Goal: Task Accomplishment & Management: Manage account settings

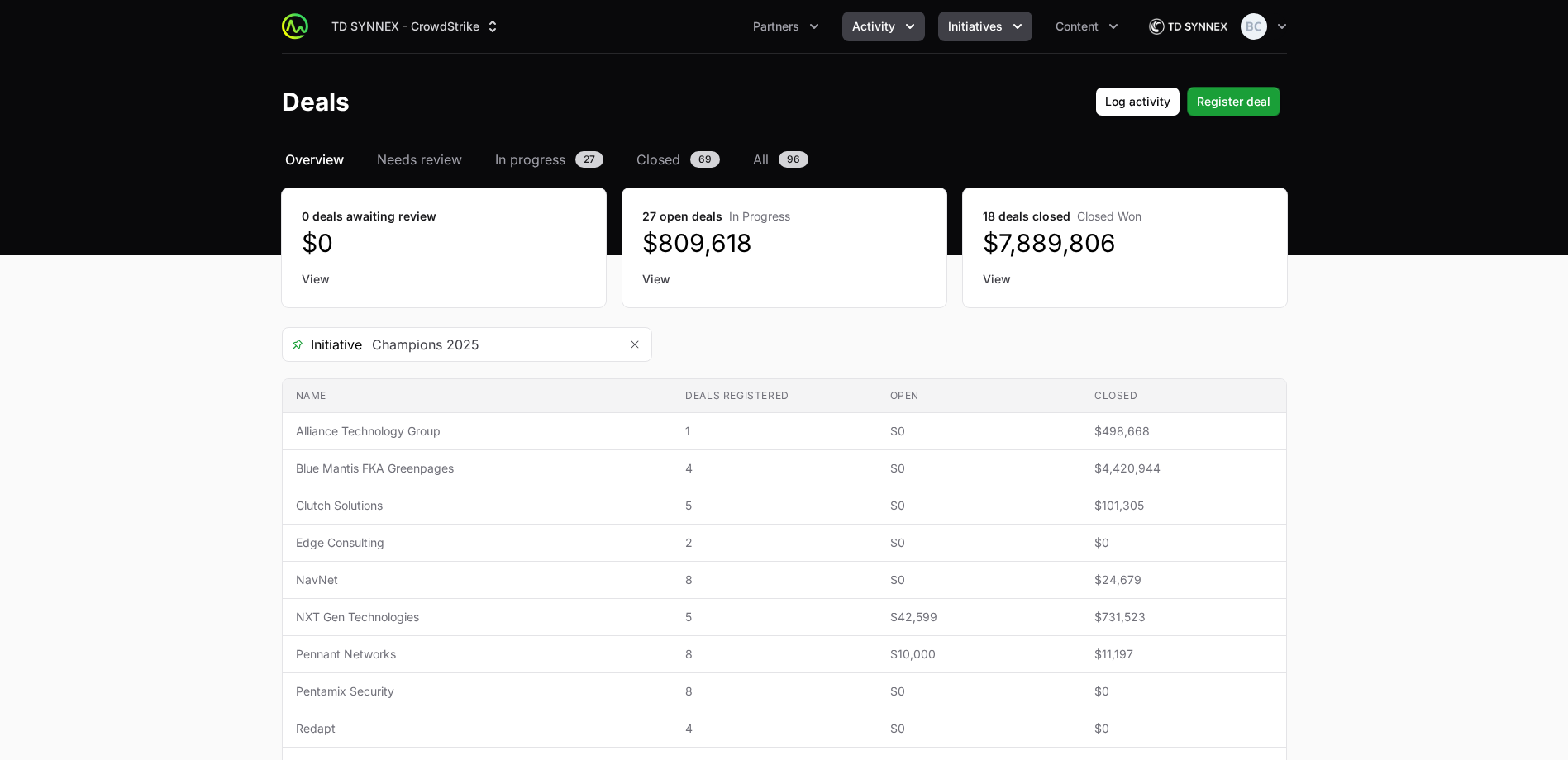
click at [1006, 29] on button "Initiatives" at bounding box center [985, 26] width 94 height 29
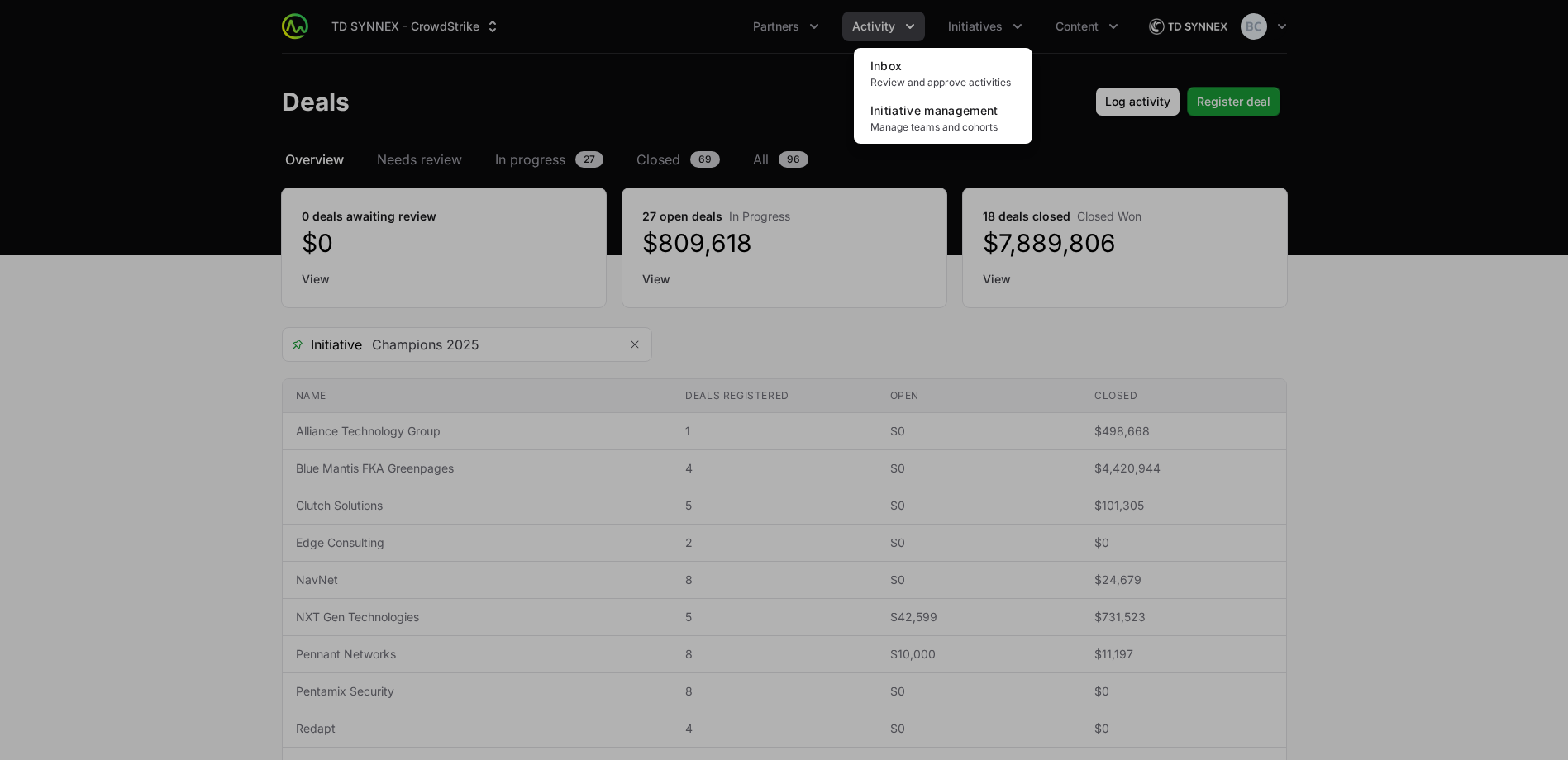
click at [1083, 26] on div "Initiatives menu" at bounding box center [784, 380] width 1568 height 760
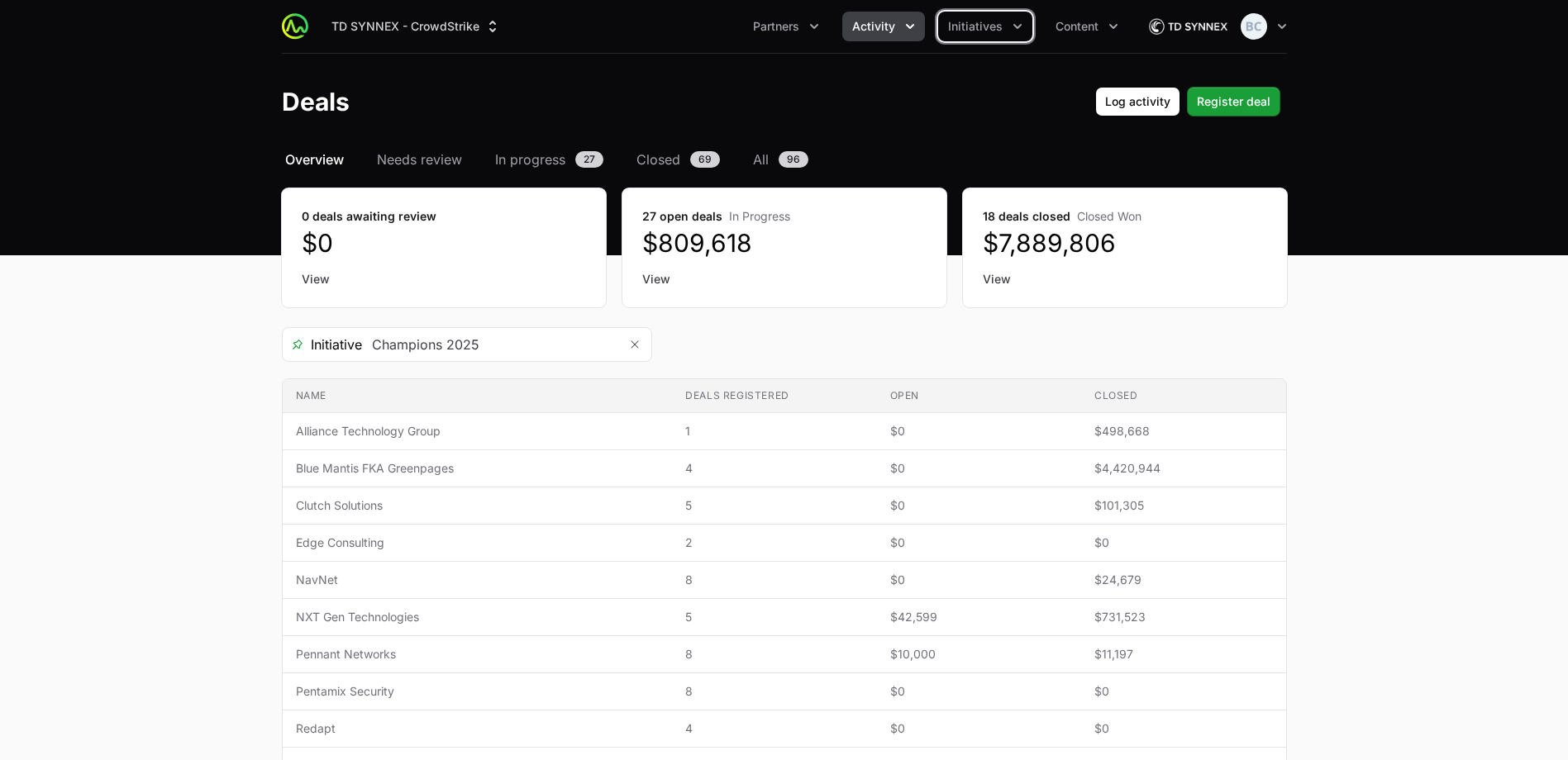
click at [1083, 26] on span "Content" at bounding box center [1076, 27] width 43 height 17
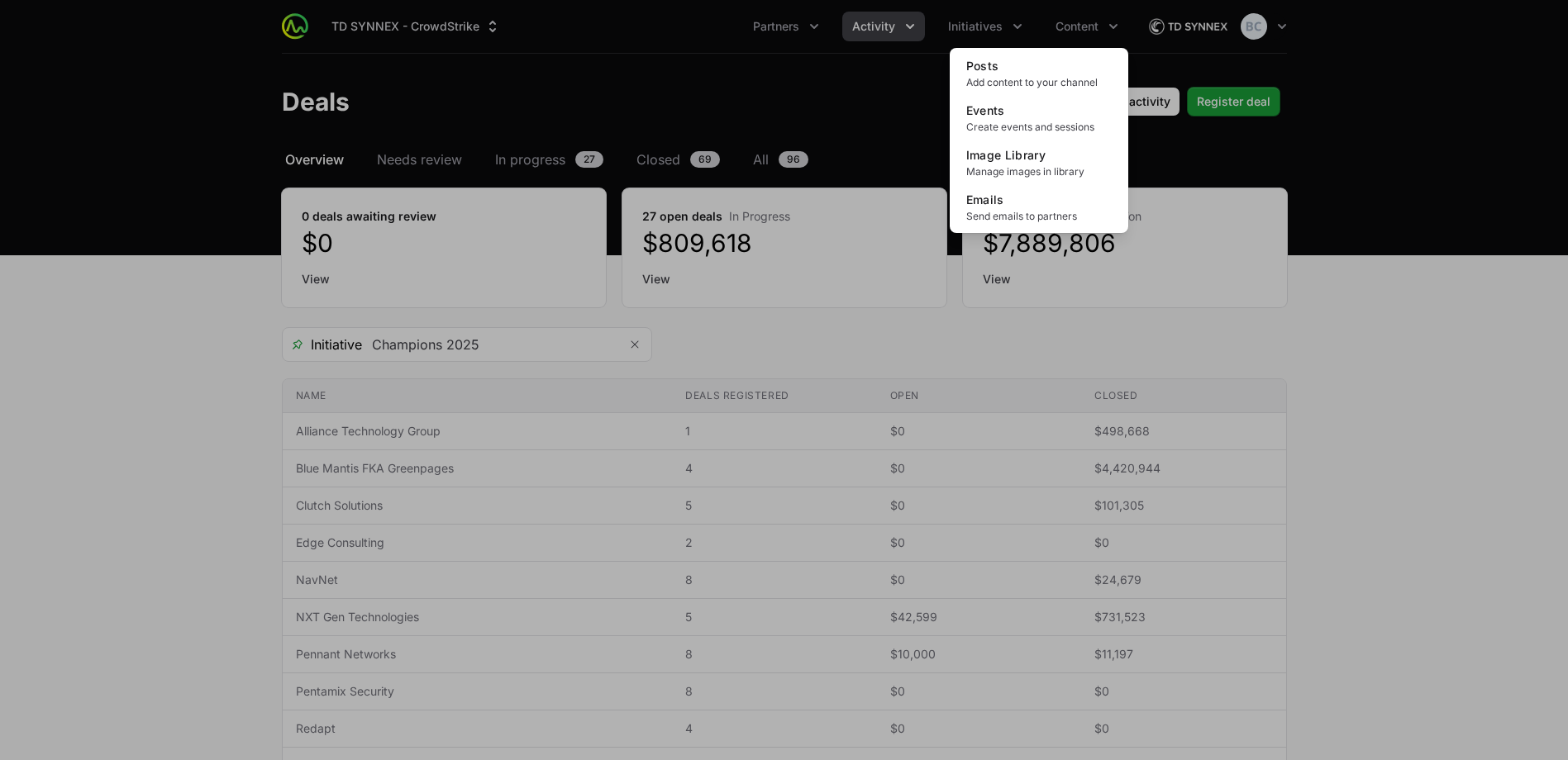
click at [990, 28] on div "Content menu" at bounding box center [784, 380] width 1568 height 760
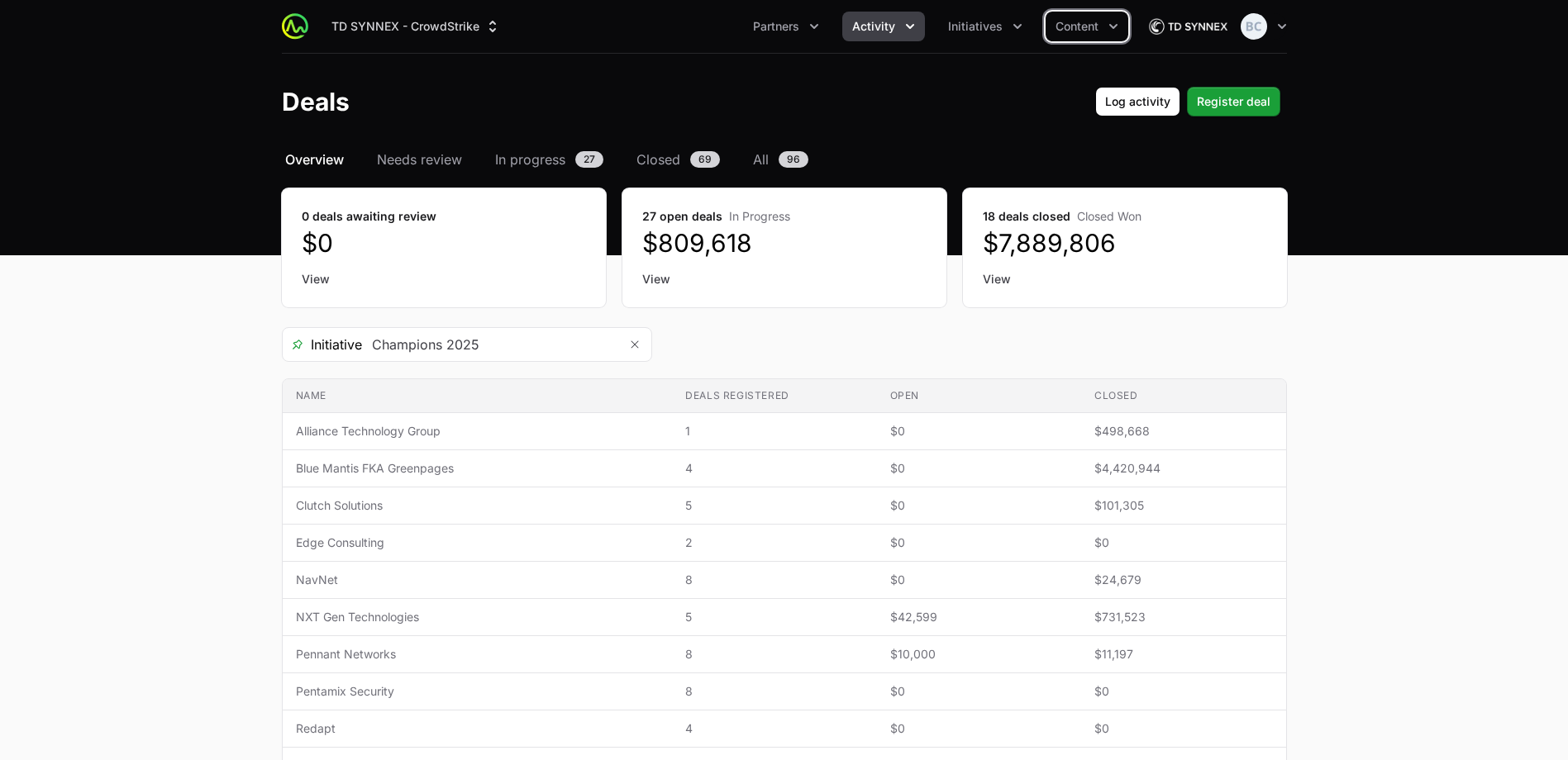
click at [990, 28] on span "Initiatives" at bounding box center [975, 27] width 55 height 17
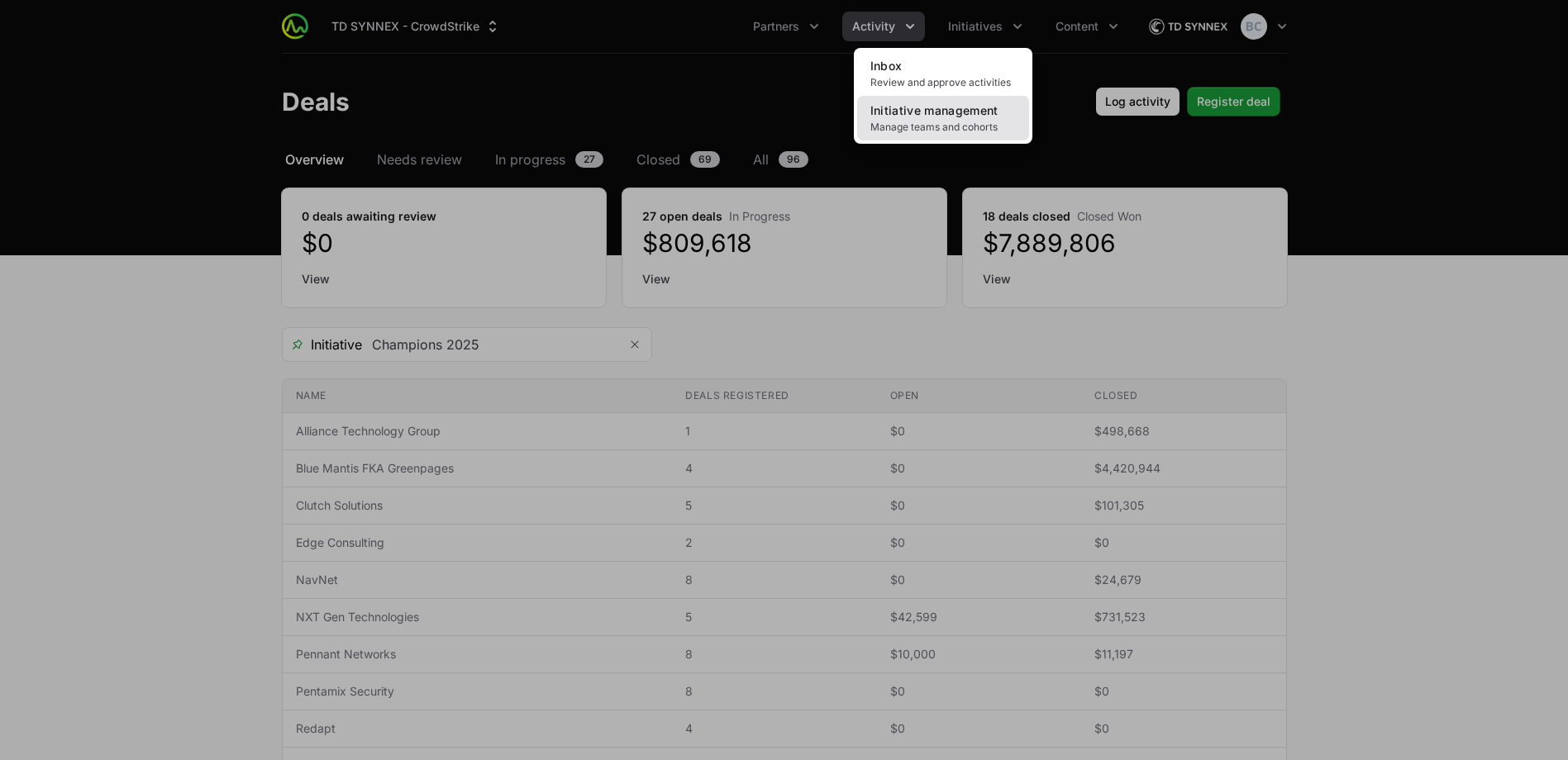
click at [992, 115] on span "Initiative management" at bounding box center [934, 110] width 128 height 14
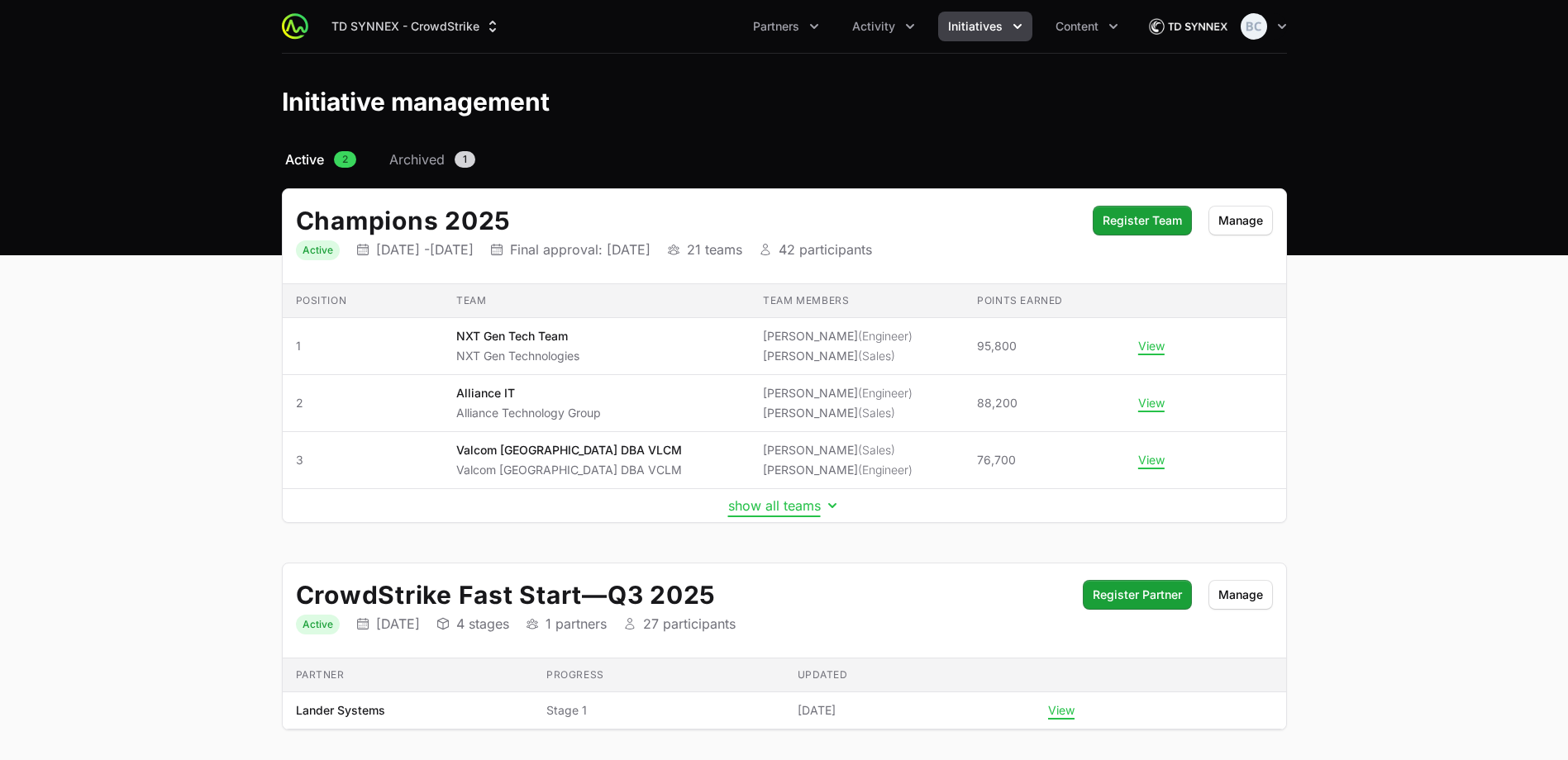
click at [742, 508] on button "show all teams" at bounding box center [784, 506] width 112 height 17
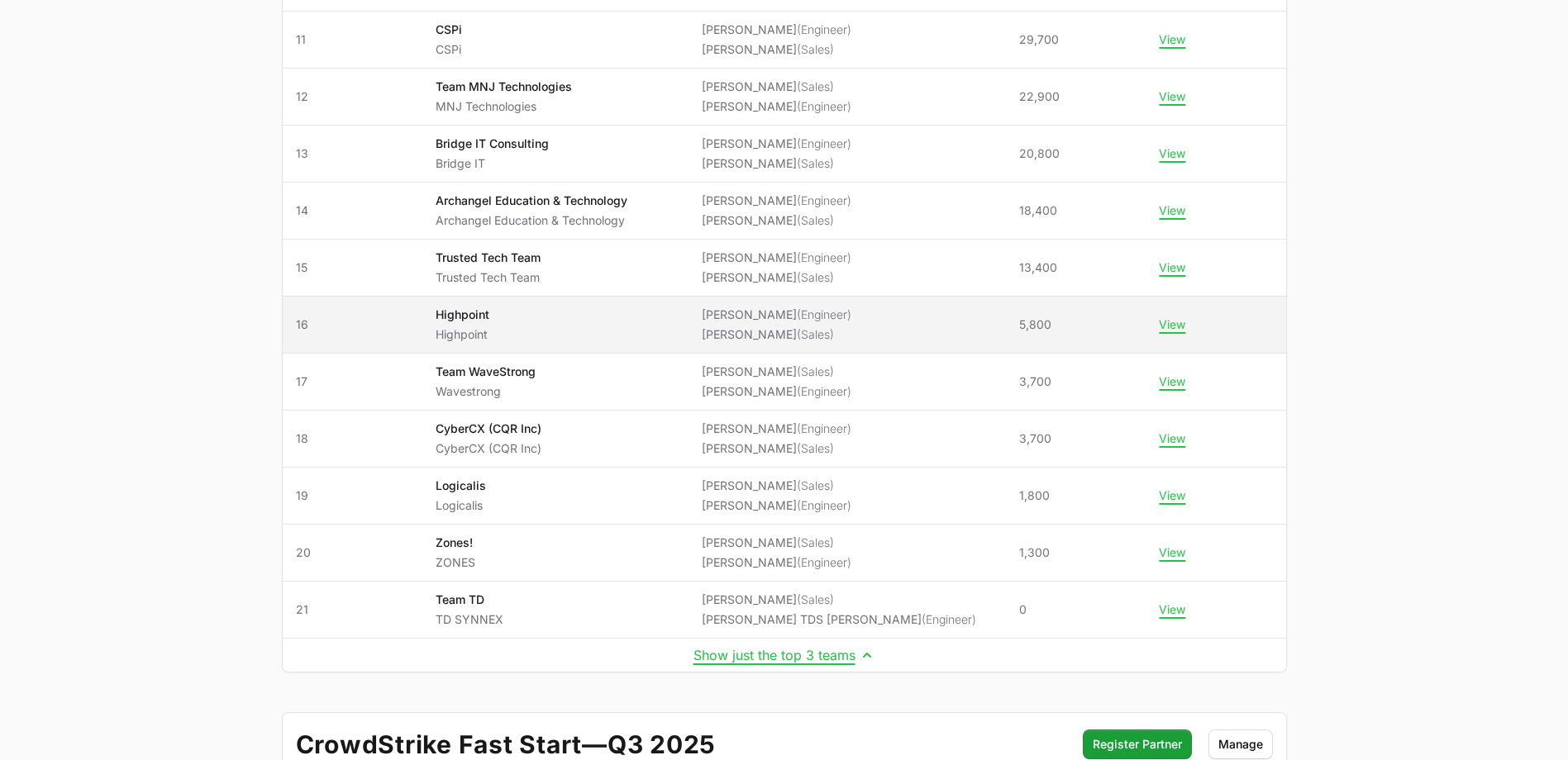
scroll to position [909, 0]
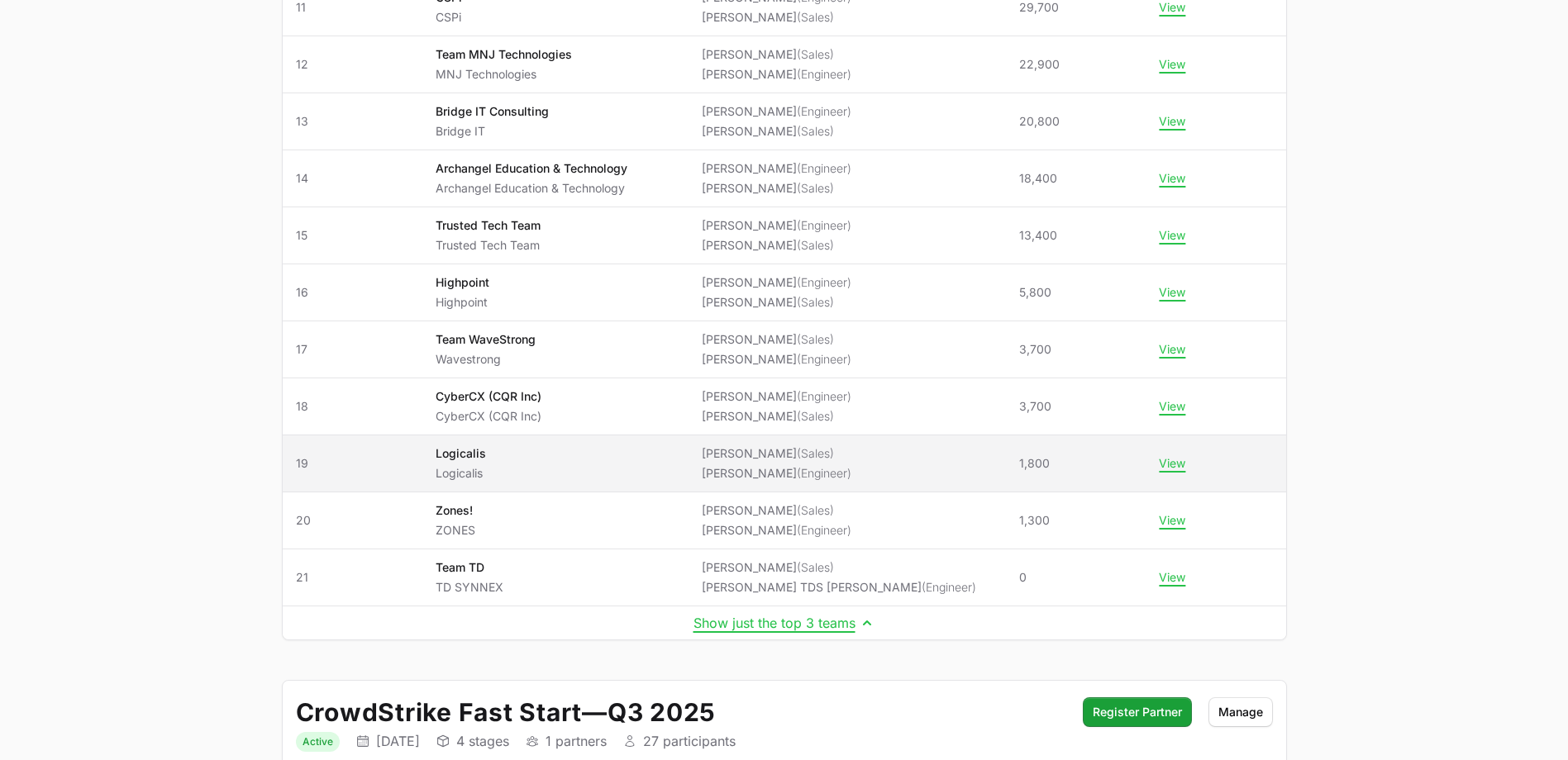
click at [666, 465] on span "Logicalis Logicalis" at bounding box center [555, 463] width 240 height 36
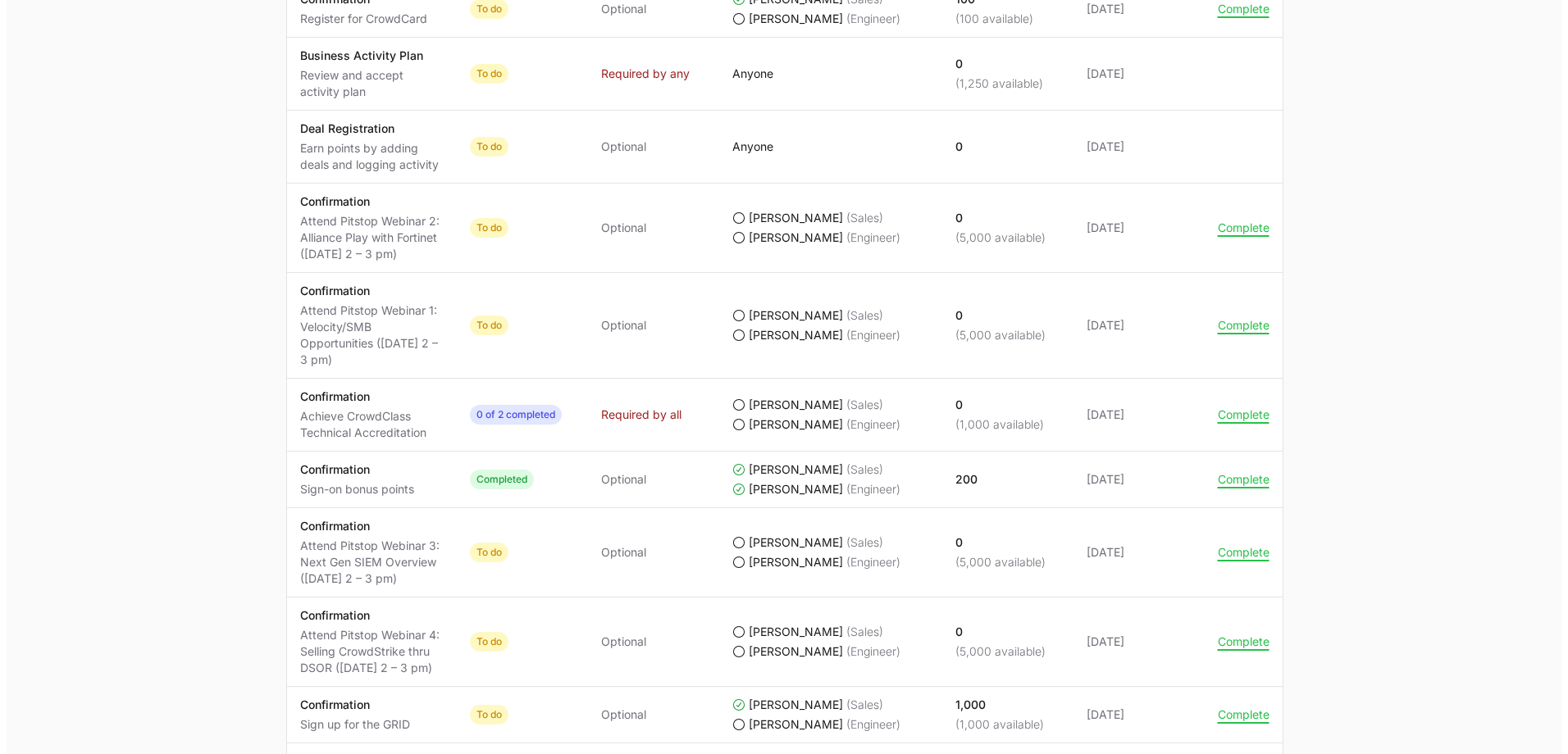
scroll to position [738, 0]
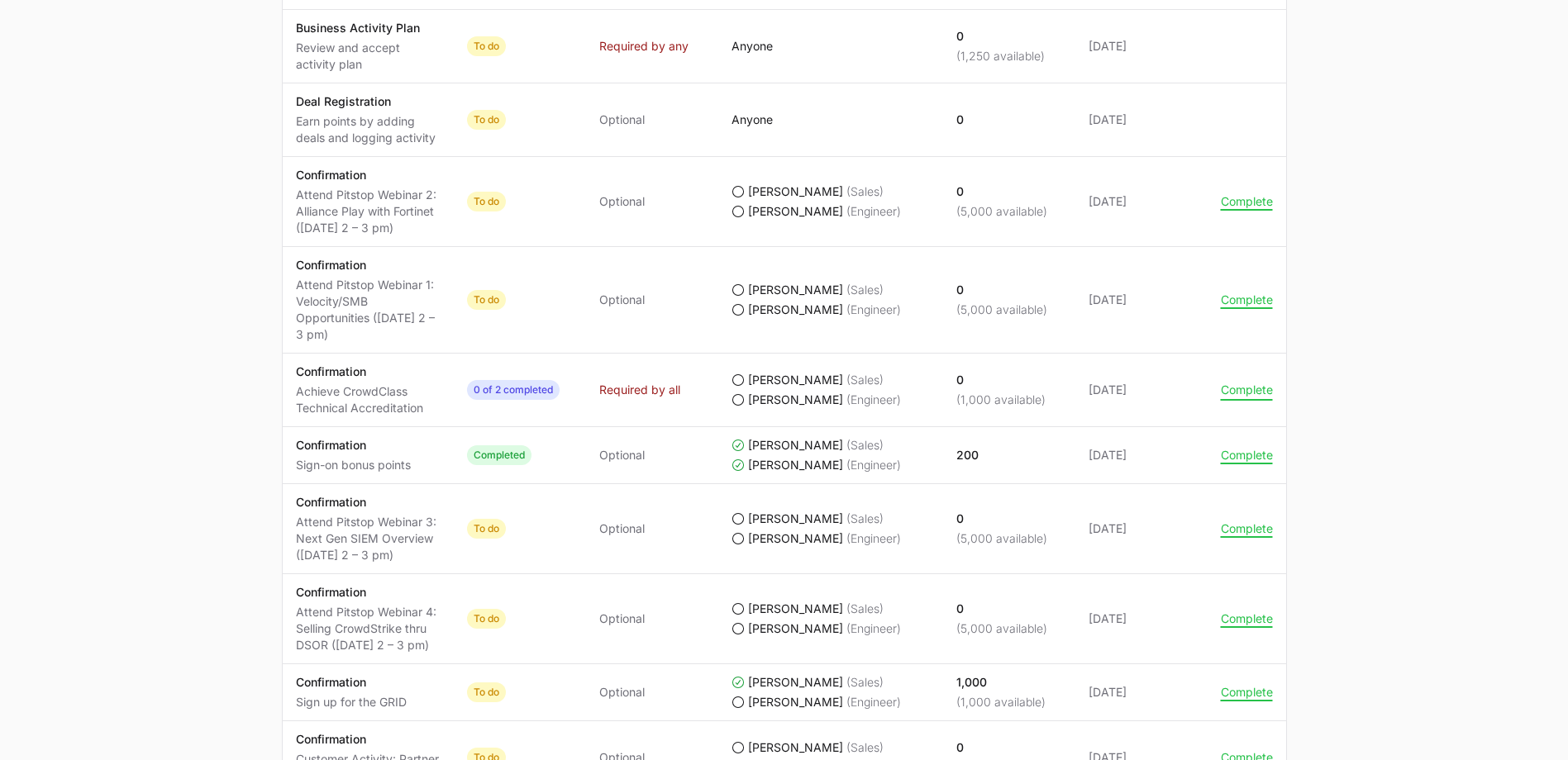
click at [1248, 387] on button "Complete" at bounding box center [1247, 390] width 52 height 15
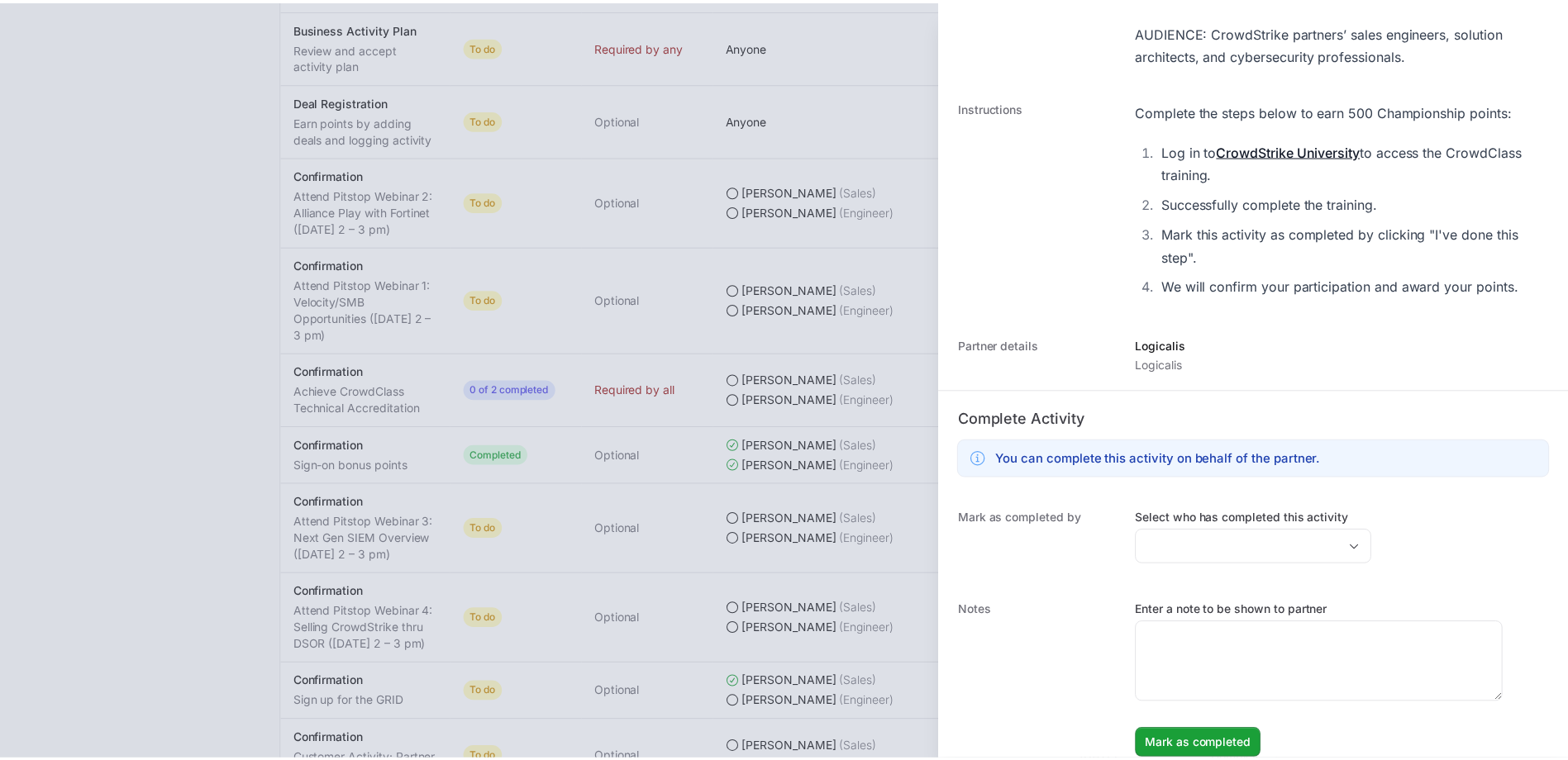
scroll to position [563, 0]
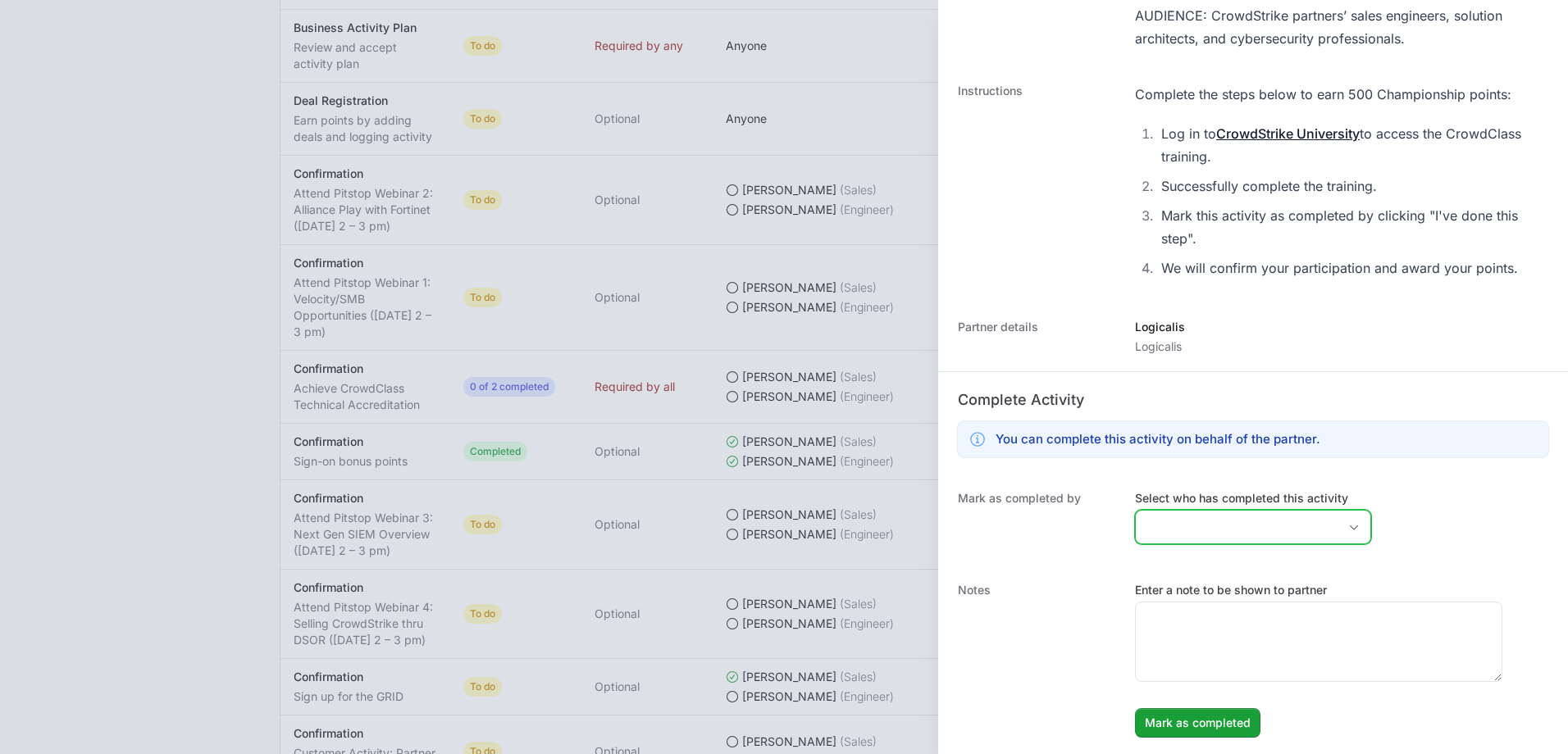
click at [1166, 528] on input "Select who has completed this activity" at bounding box center [1237, 527] width 201 height 32
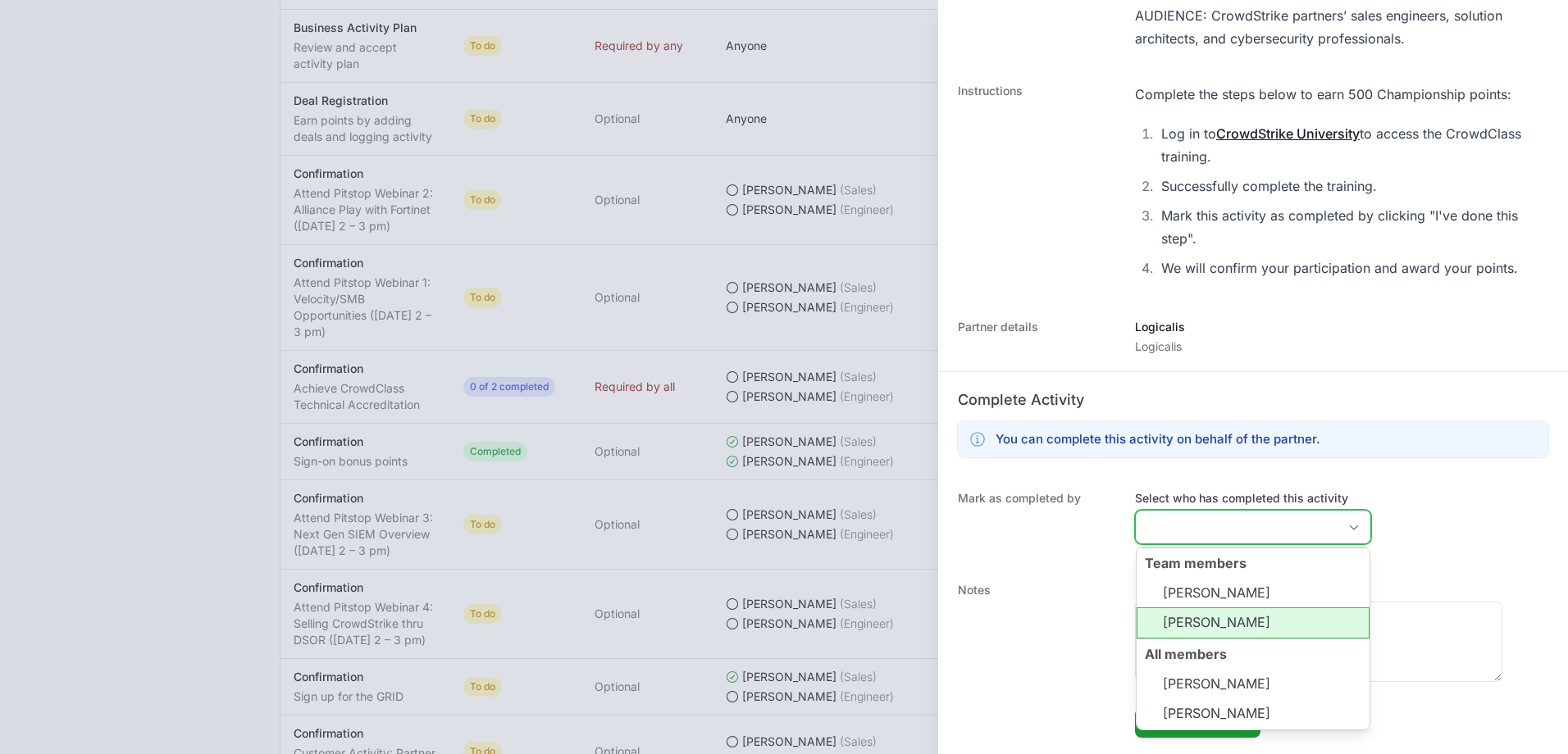
click at [1259, 627] on li "[PERSON_NAME]" at bounding box center [1253, 623] width 233 height 31
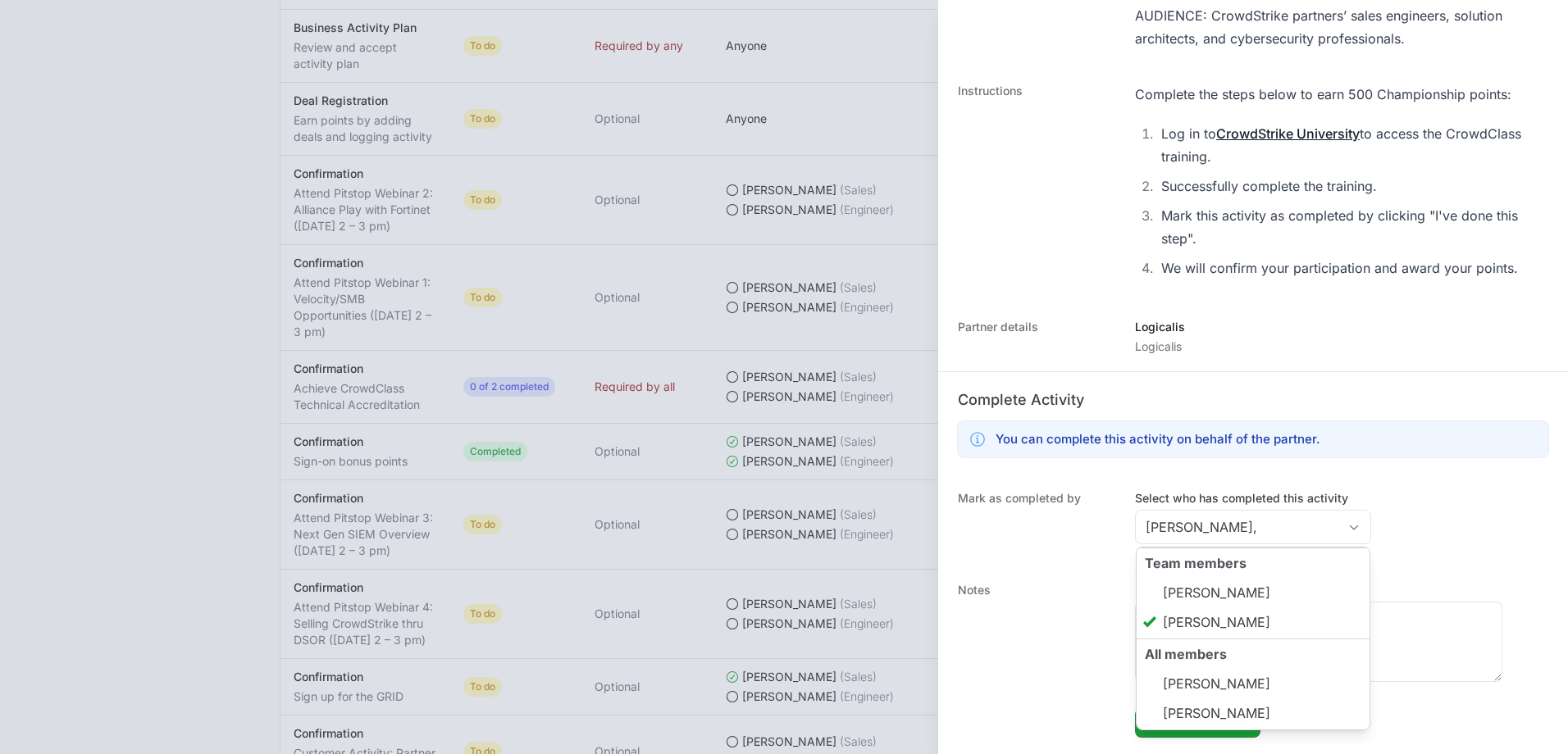
type input "[PERSON_NAME]"
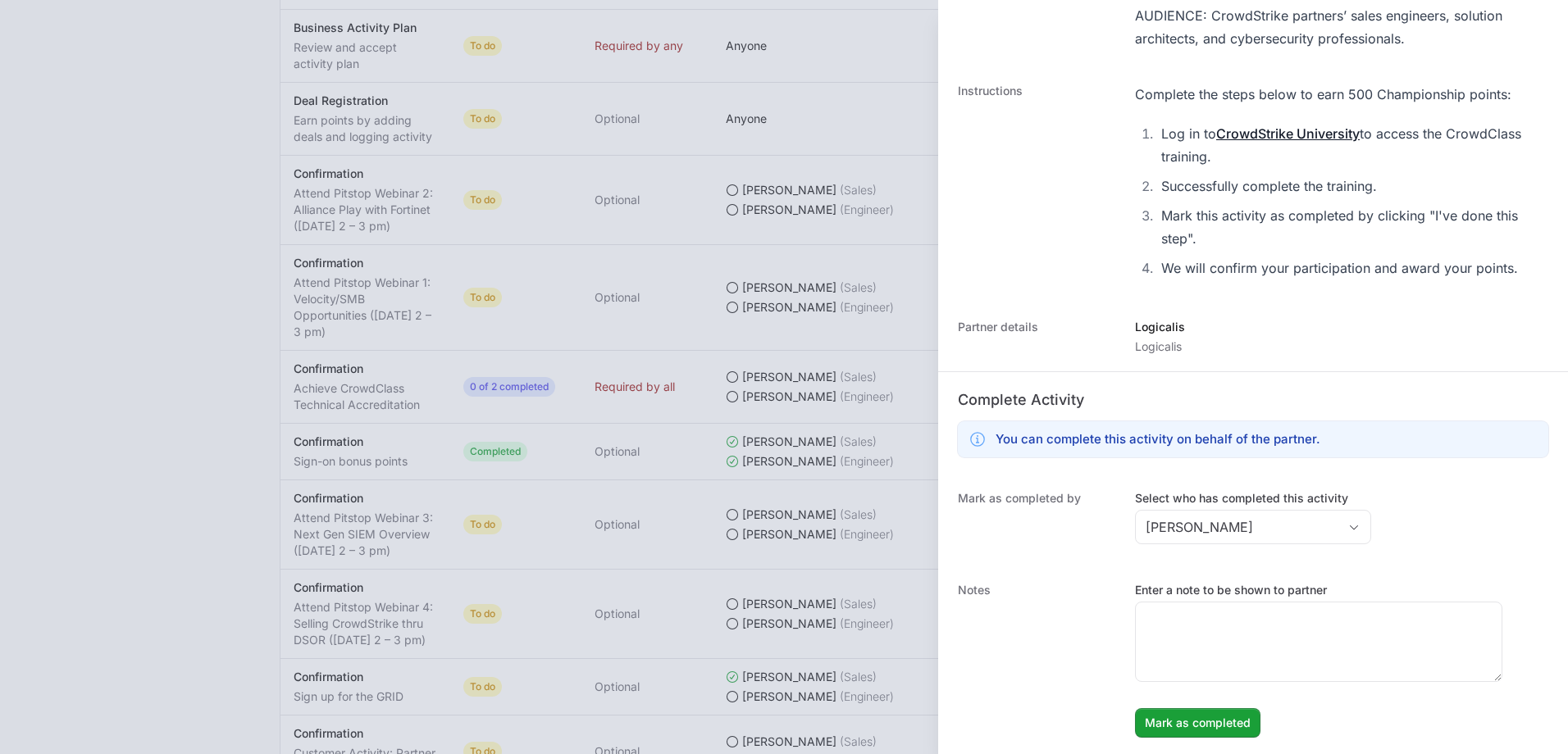
click at [1020, 659] on dt "Notes" at bounding box center [1036, 660] width 157 height 156
click at [1202, 718] on span "Mark as completed" at bounding box center [1197, 723] width 106 height 20
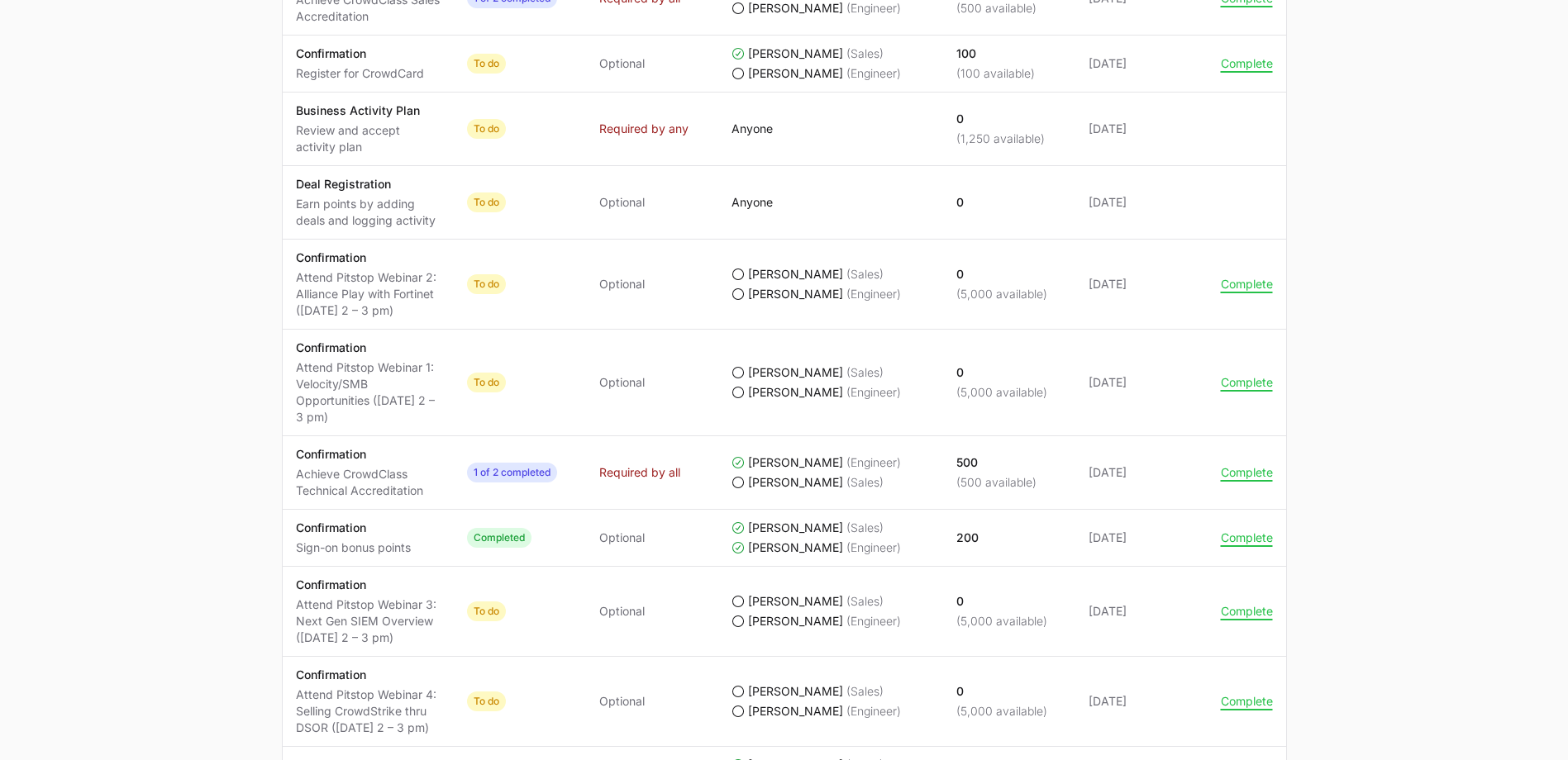
scroll to position [0, 0]
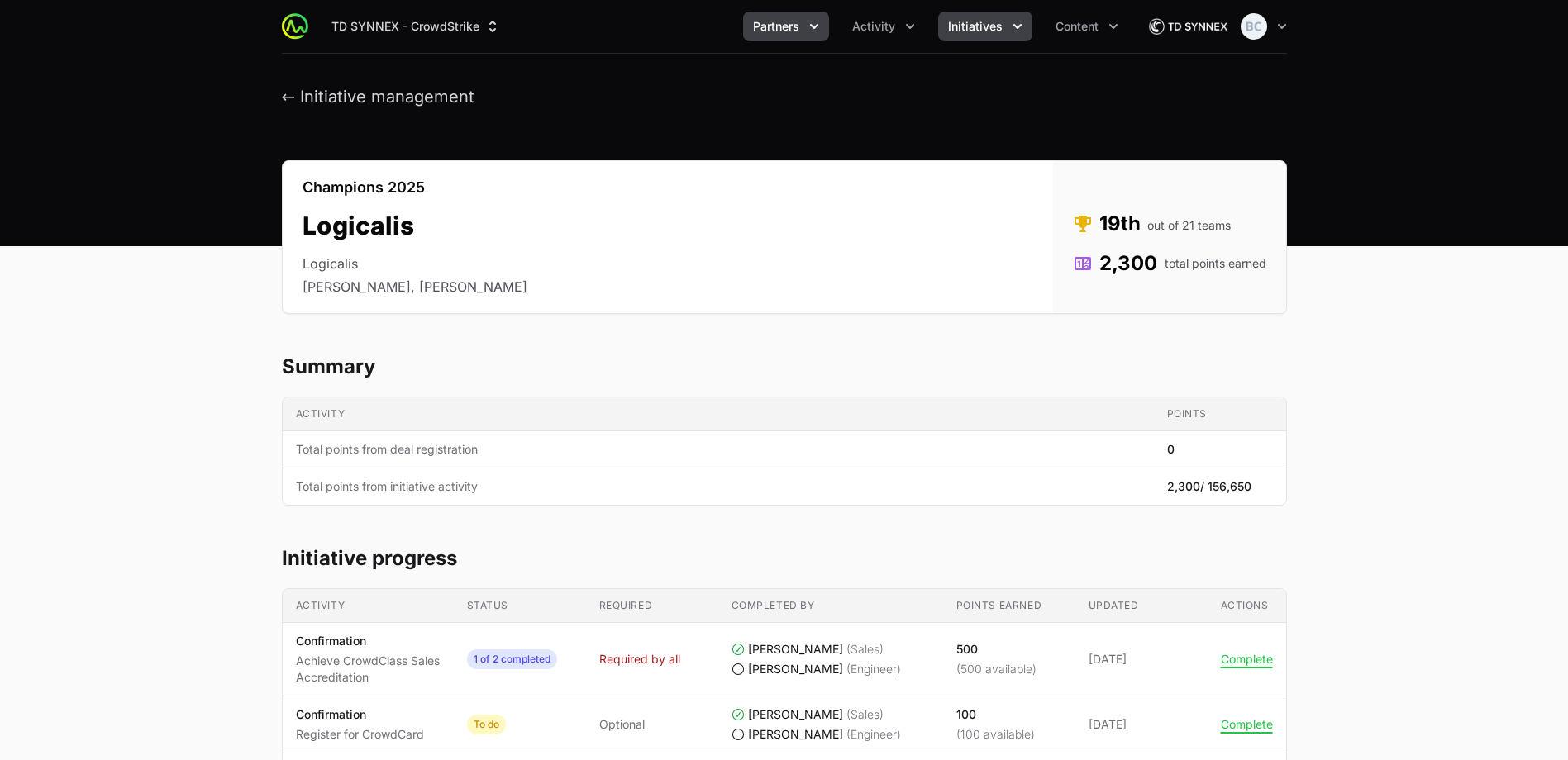
click at [805, 33] on button "Partners" at bounding box center [786, 26] width 86 height 29
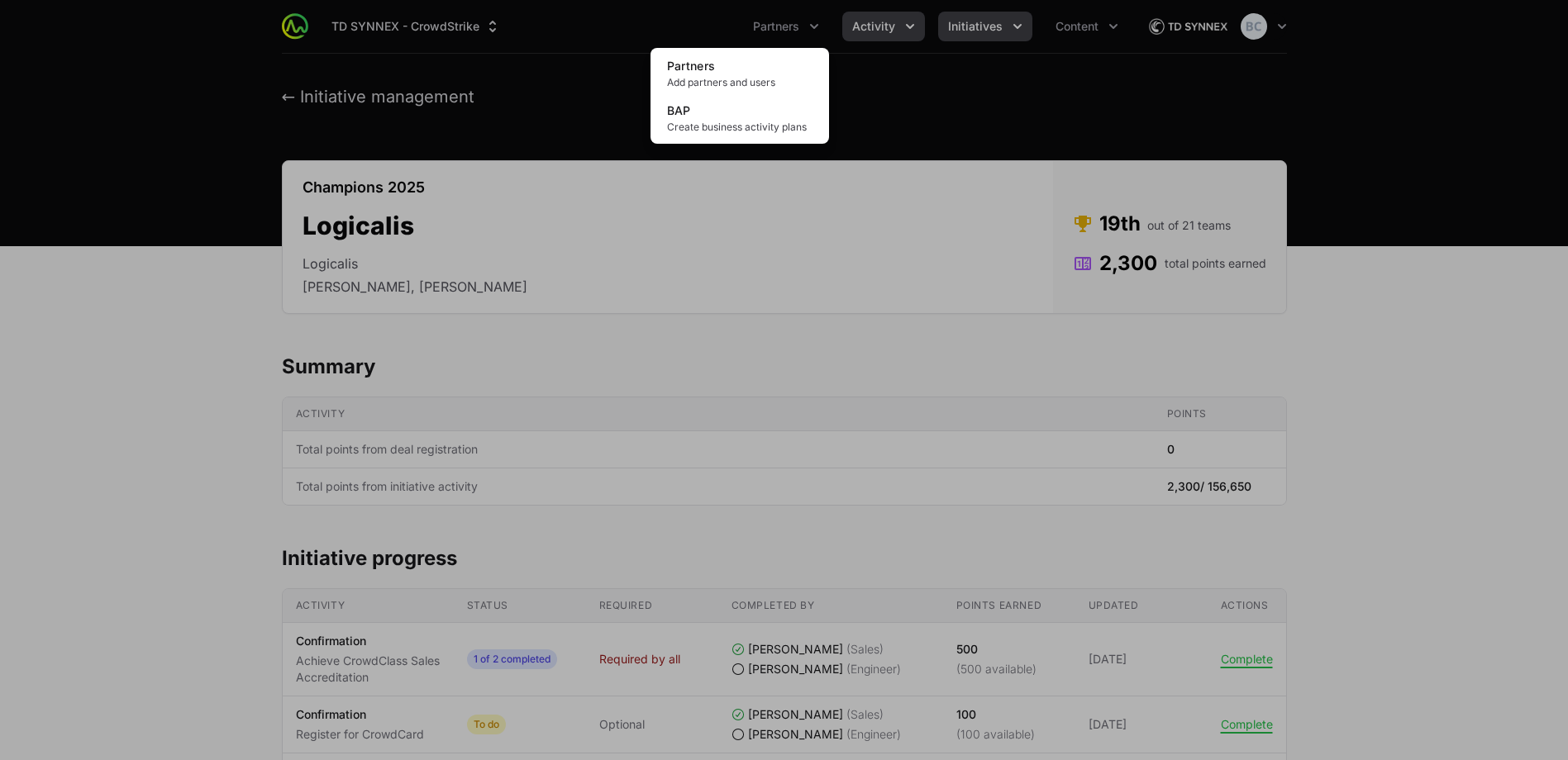
click at [891, 18] on div "Partners menu" at bounding box center [784, 380] width 1568 height 760
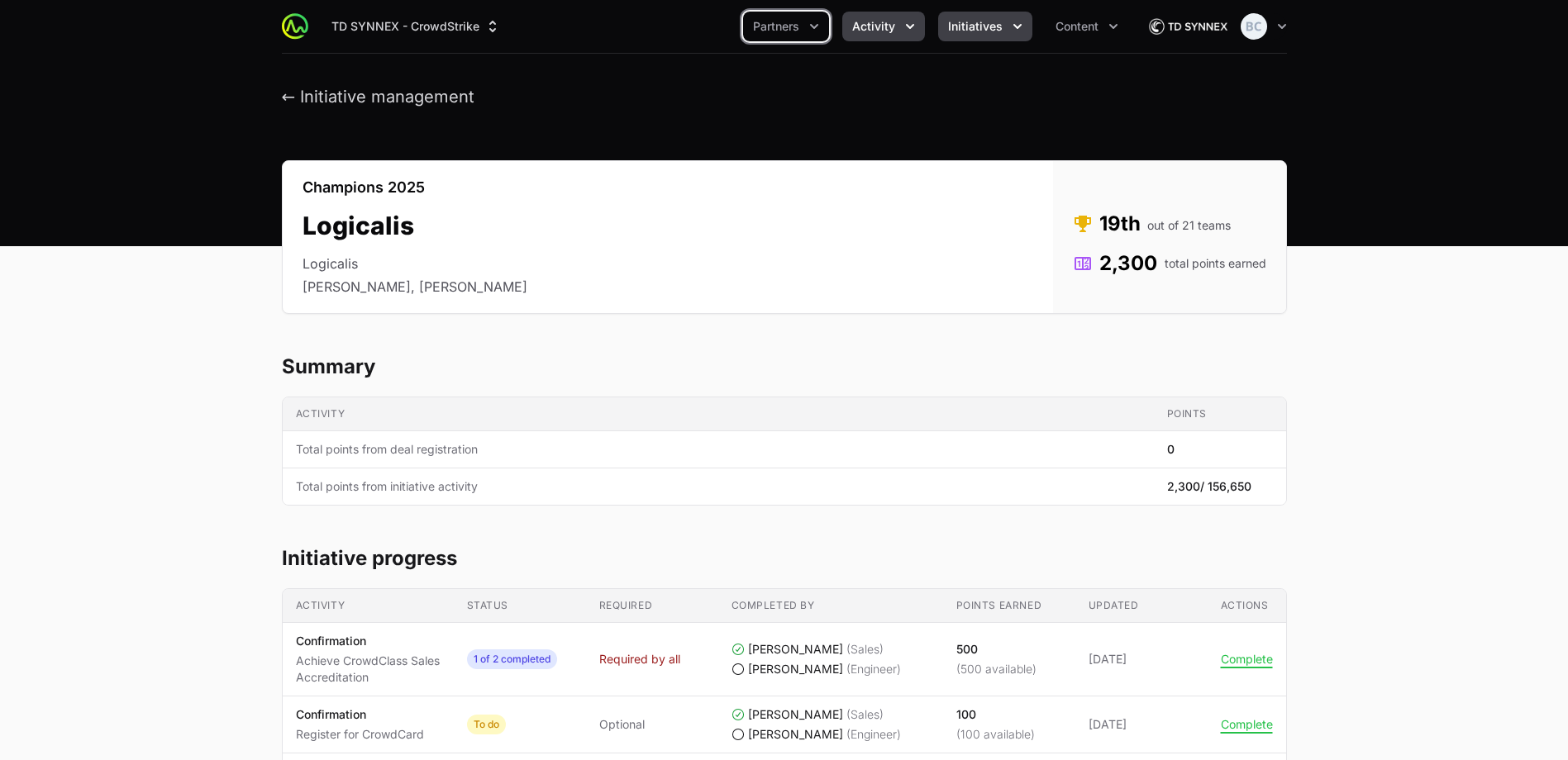
click at [892, 23] on span "Activity" at bounding box center [873, 27] width 43 height 17
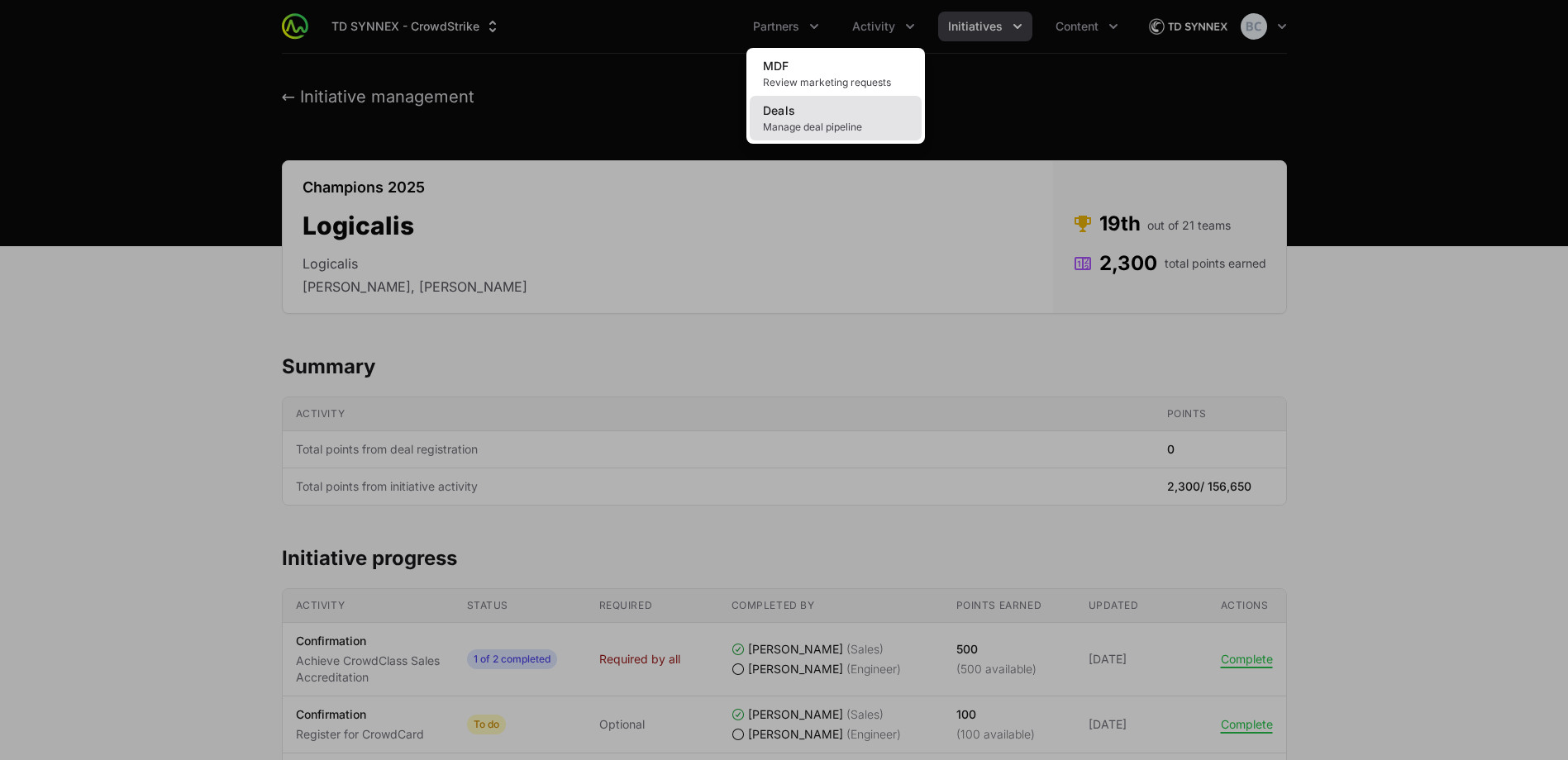
click at [826, 110] on link "Deals Manage deal pipeline" at bounding box center [836, 117] width 172 height 44
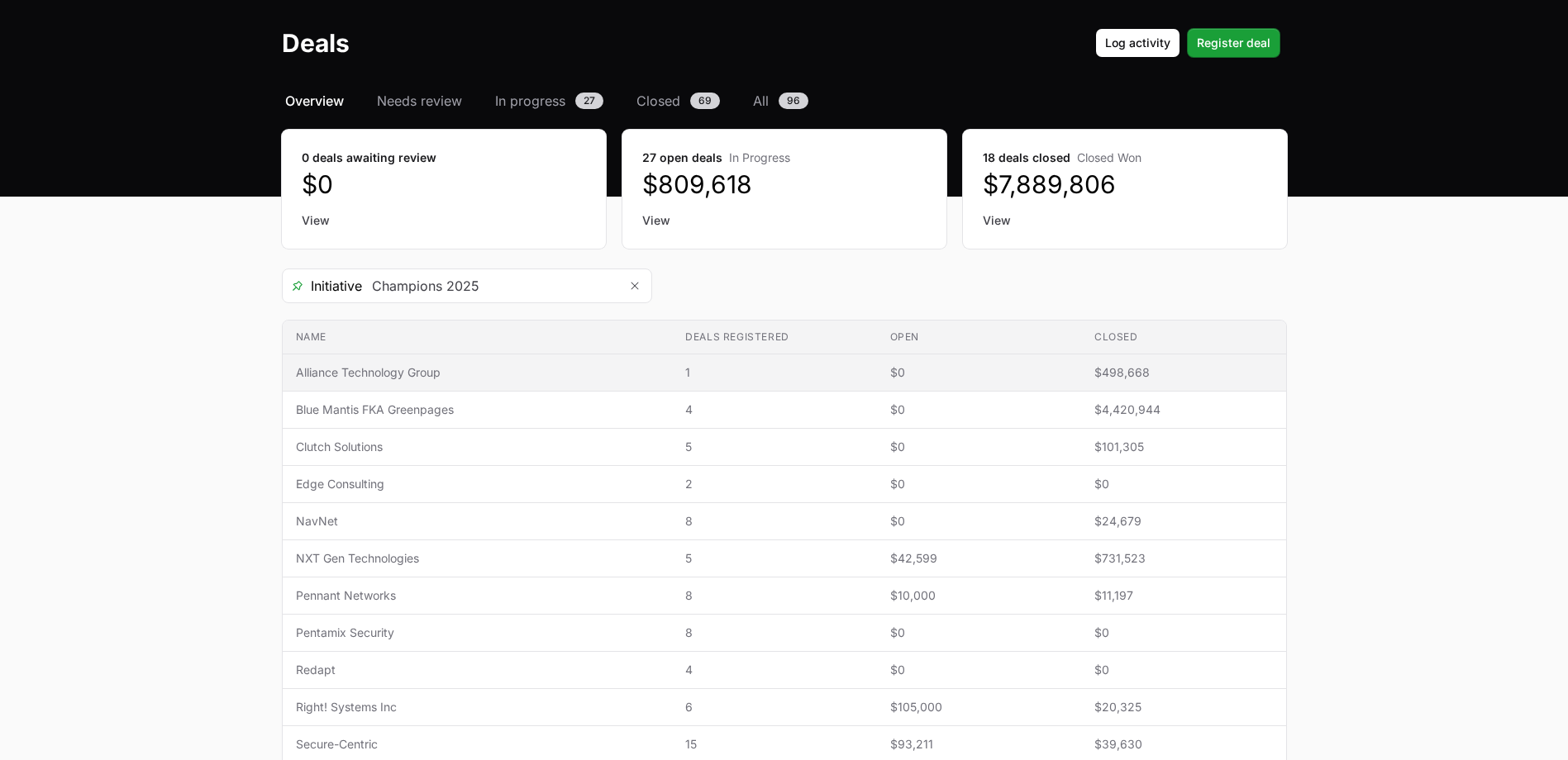
scroll to position [49, 0]
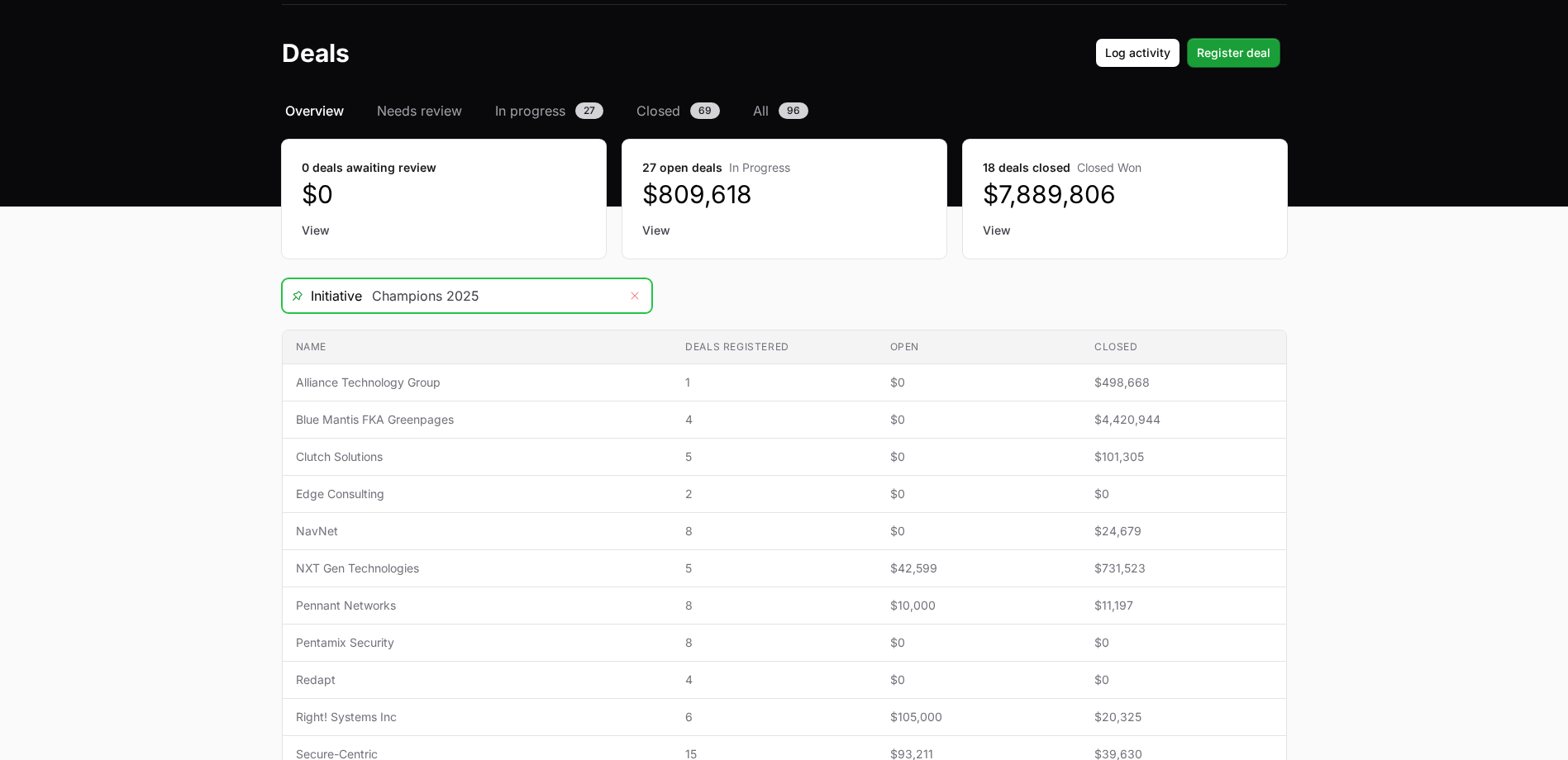
click at [638, 293] on icon "Remove" at bounding box center [634, 296] width 8 height 8
click at [638, 294] on icon "Open" at bounding box center [635, 296] width 13 height 6
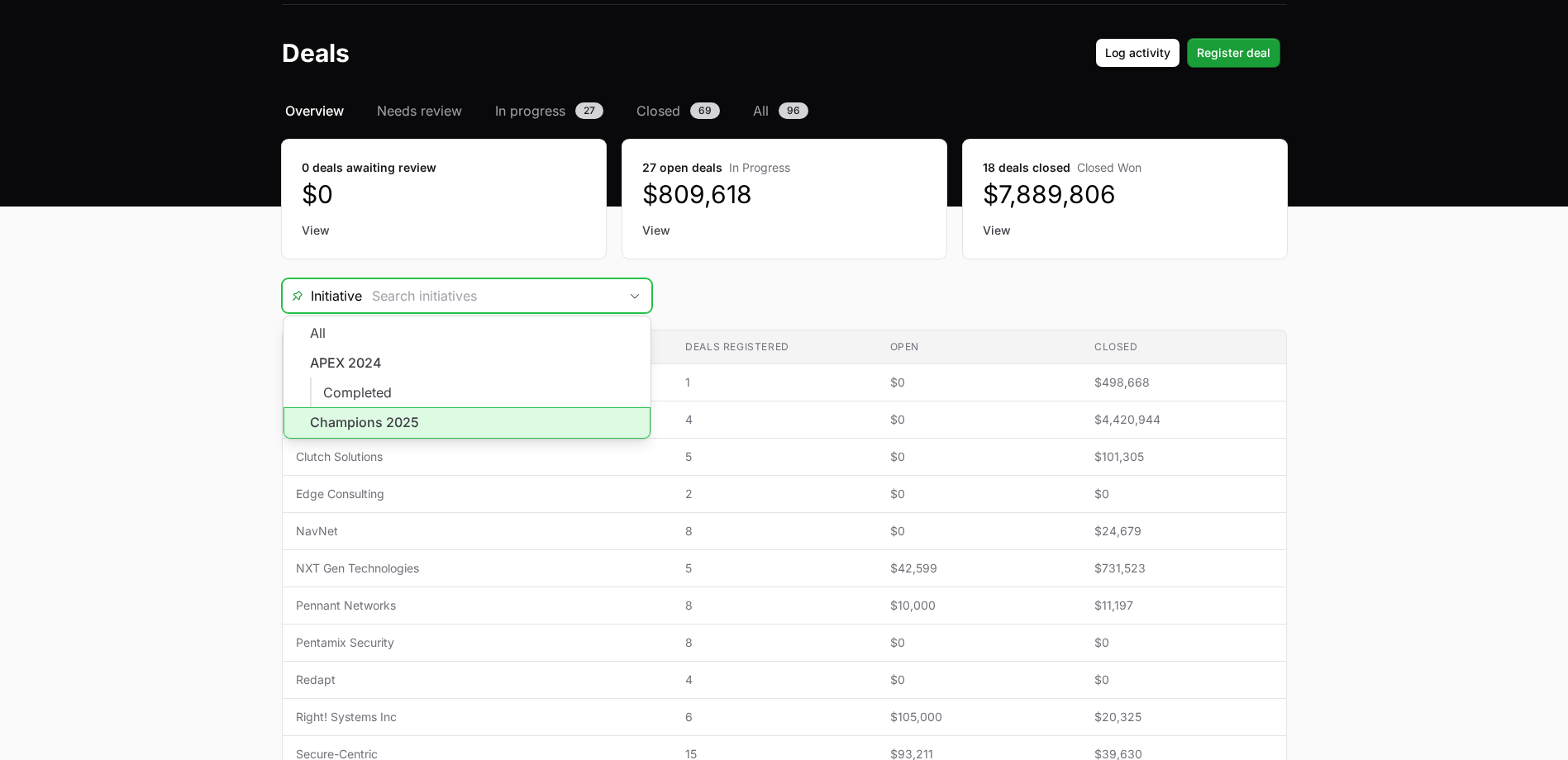
click at [398, 422] on li "Champions 2025" at bounding box center [466, 423] width 367 height 31
type input "Champions 2025"
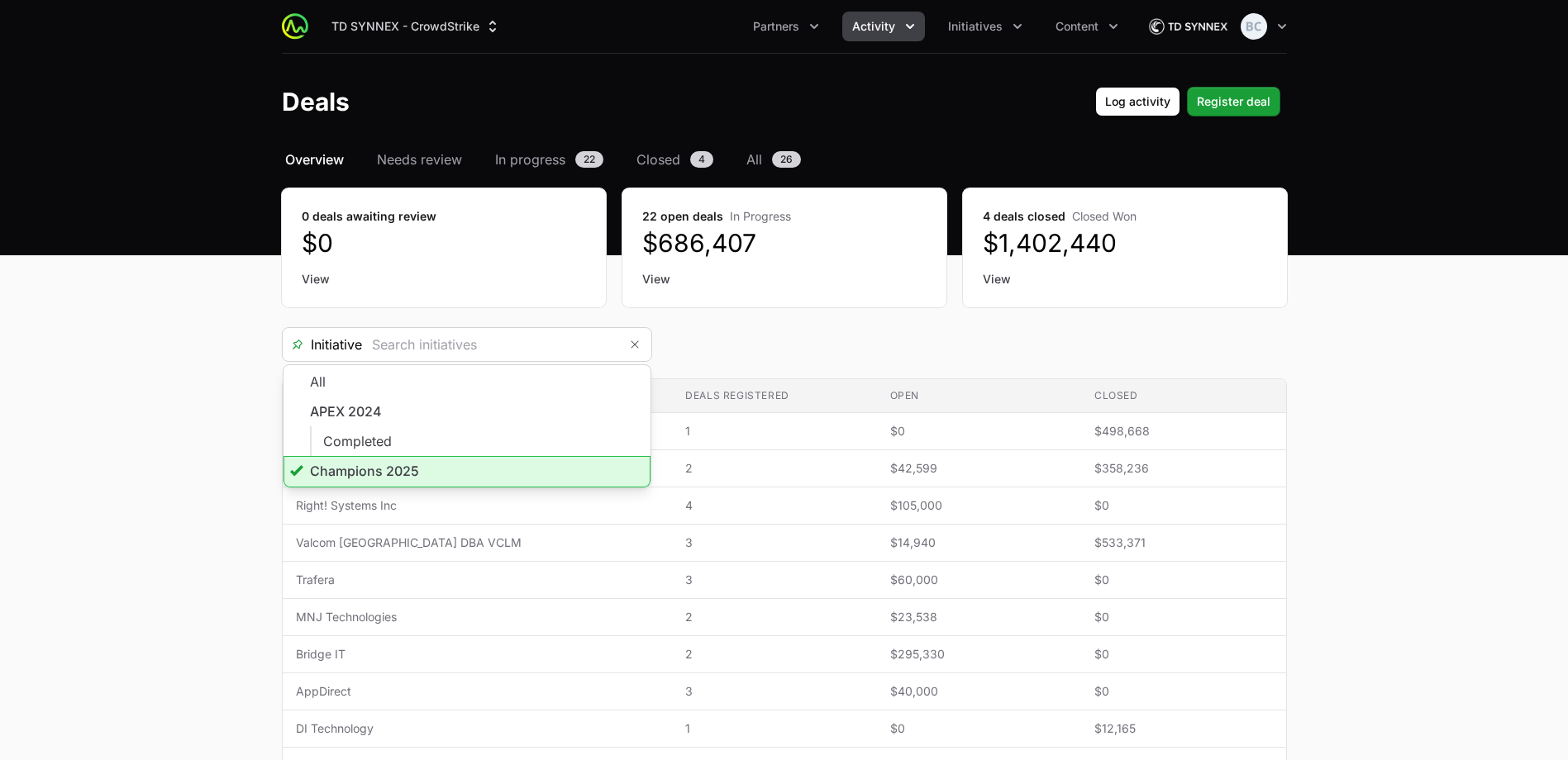
type input "Champions 2025"
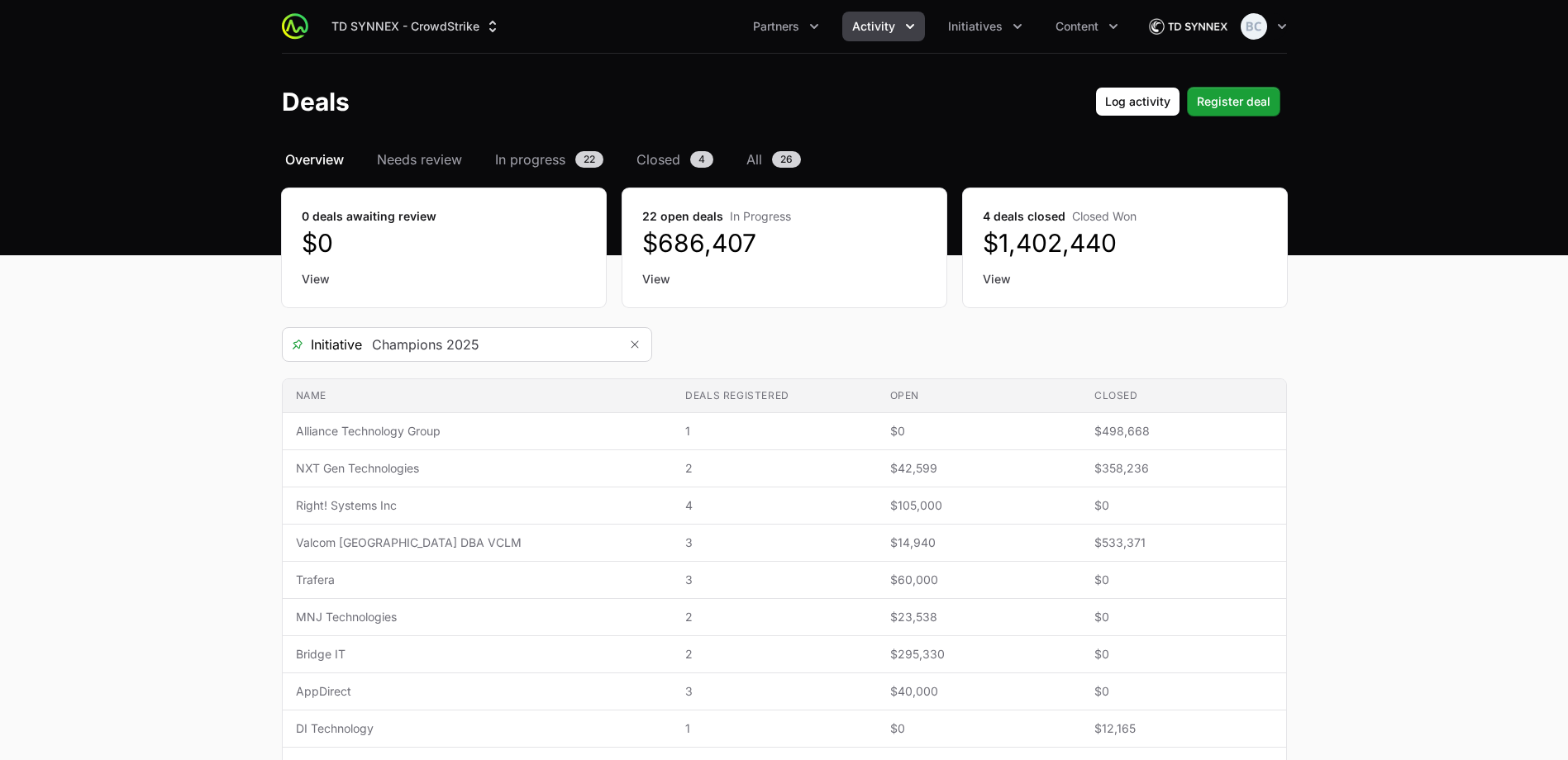
click at [769, 71] on header "Deals Log activity Register deal" at bounding box center [784, 102] width 1568 height 96
click at [815, 29] on icon "Partners menu" at bounding box center [815, 27] width 17 height 17
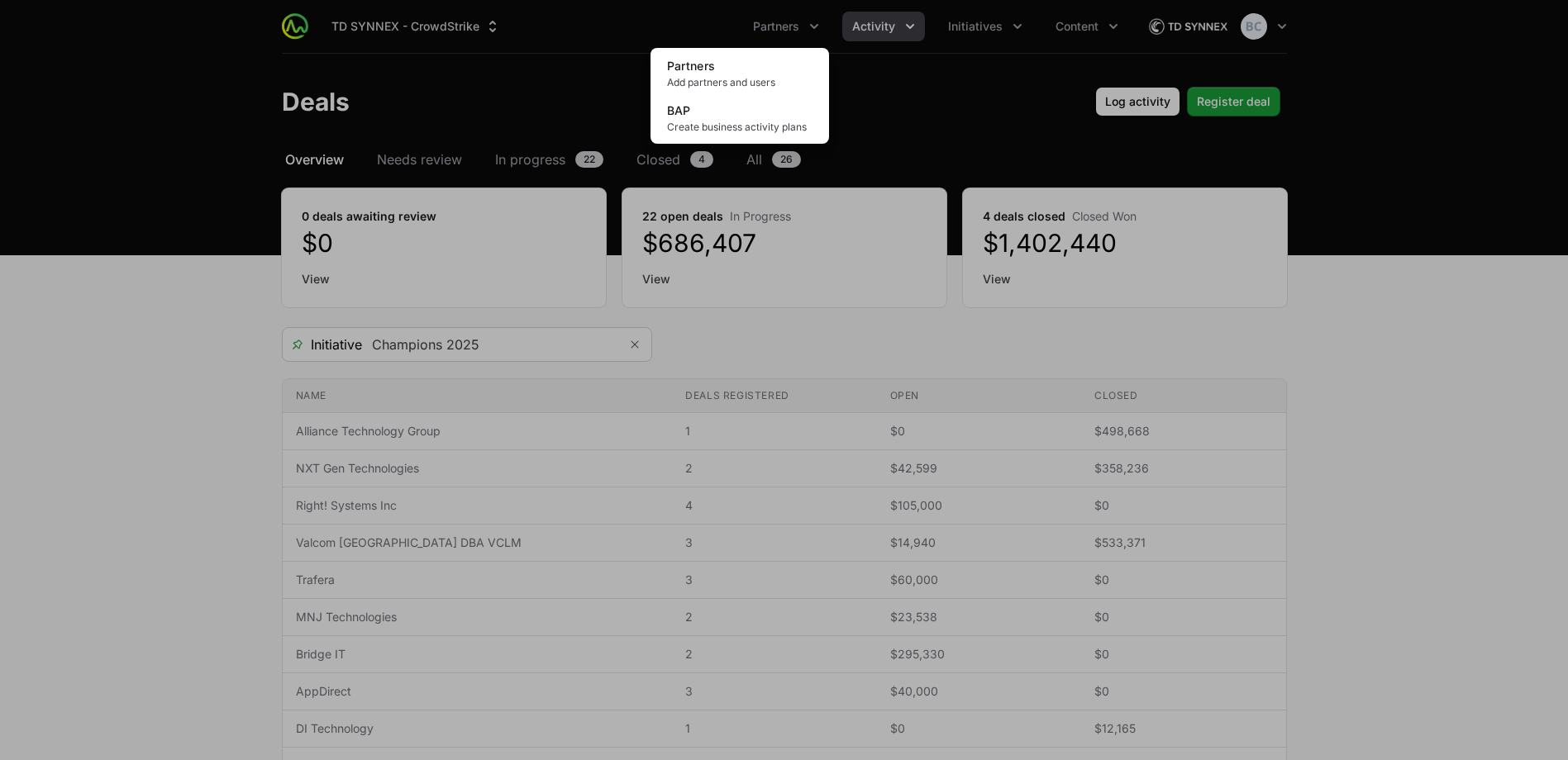
click at [1040, 39] on div "Partners menu" at bounding box center [784, 380] width 1568 height 760
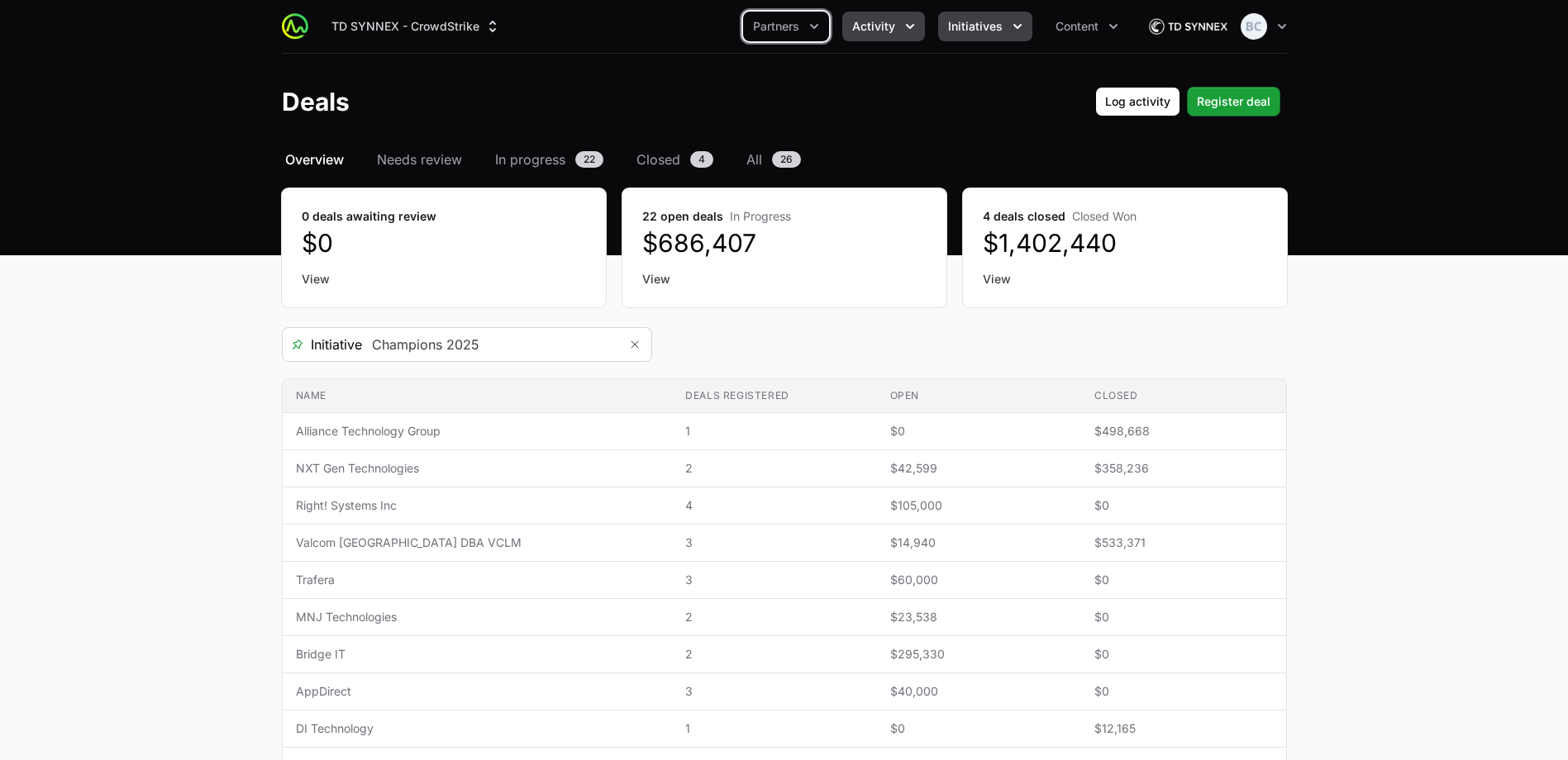
click at [1013, 32] on icon "Initiatives menu" at bounding box center [1018, 27] width 17 height 17
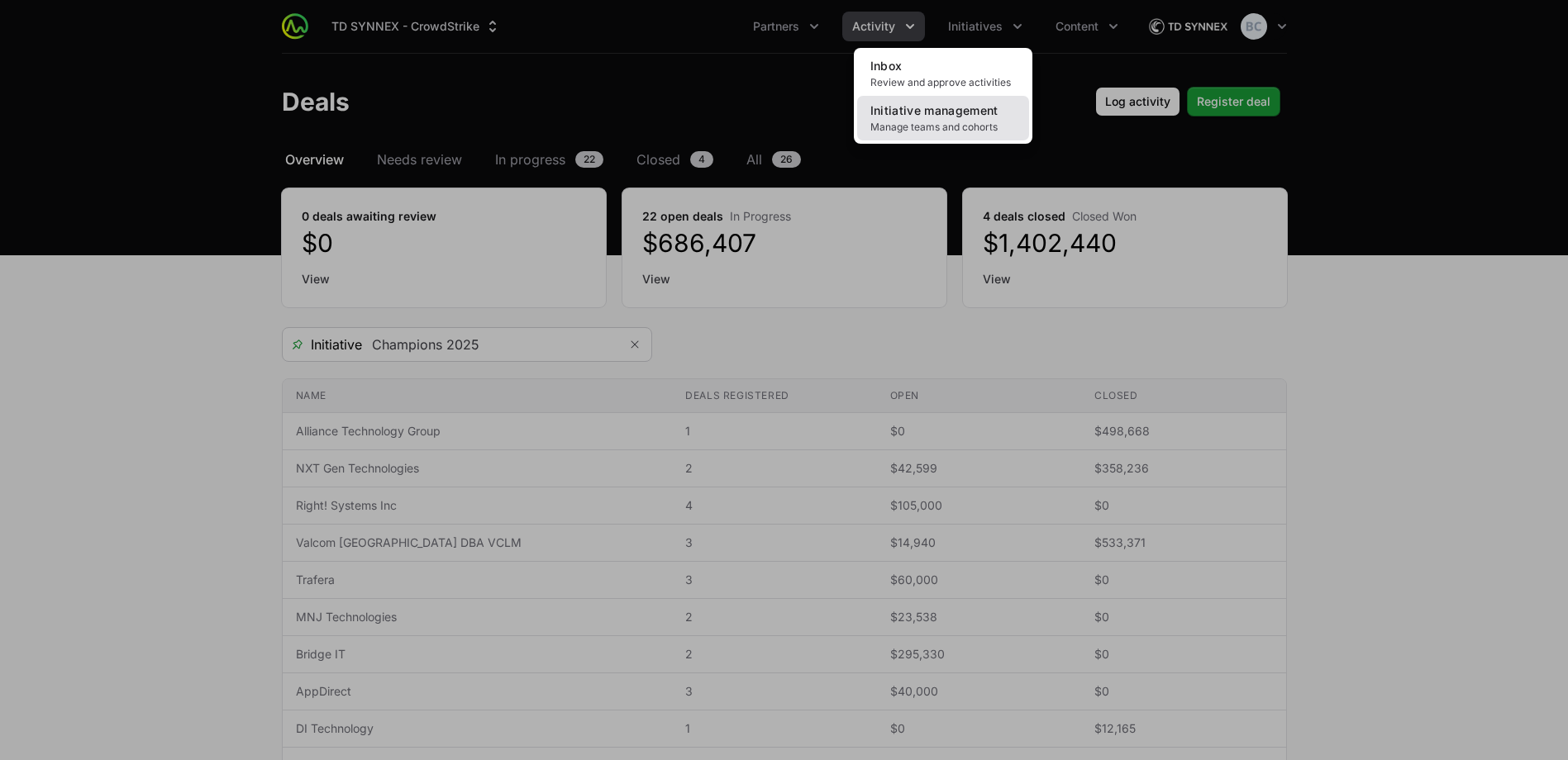
click at [958, 106] on span "Initiative management" at bounding box center [934, 110] width 128 height 14
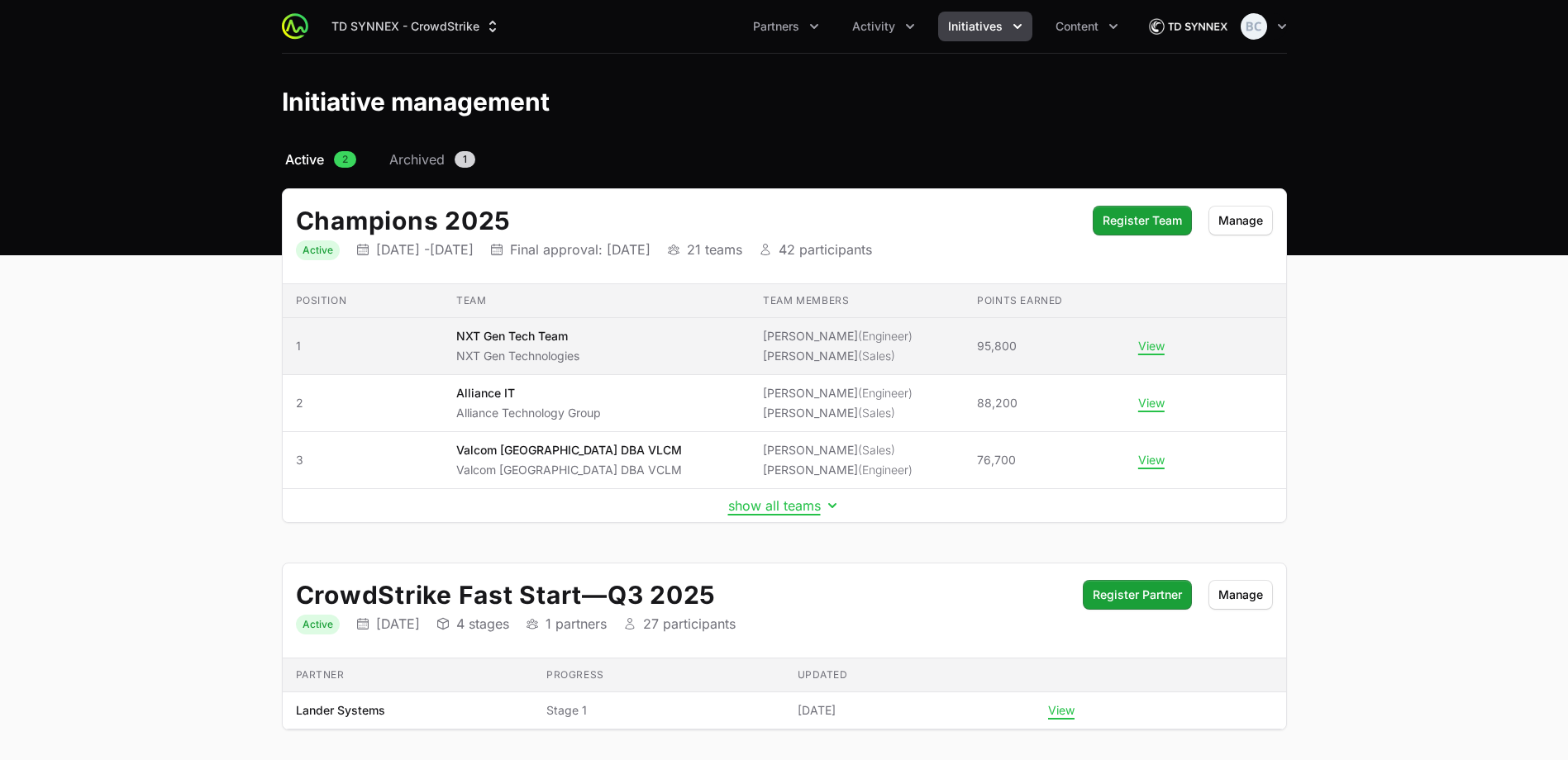
click at [713, 353] on td "Team NXT Gen Tech Team NXT Gen Technologies" at bounding box center [596, 346] width 307 height 57
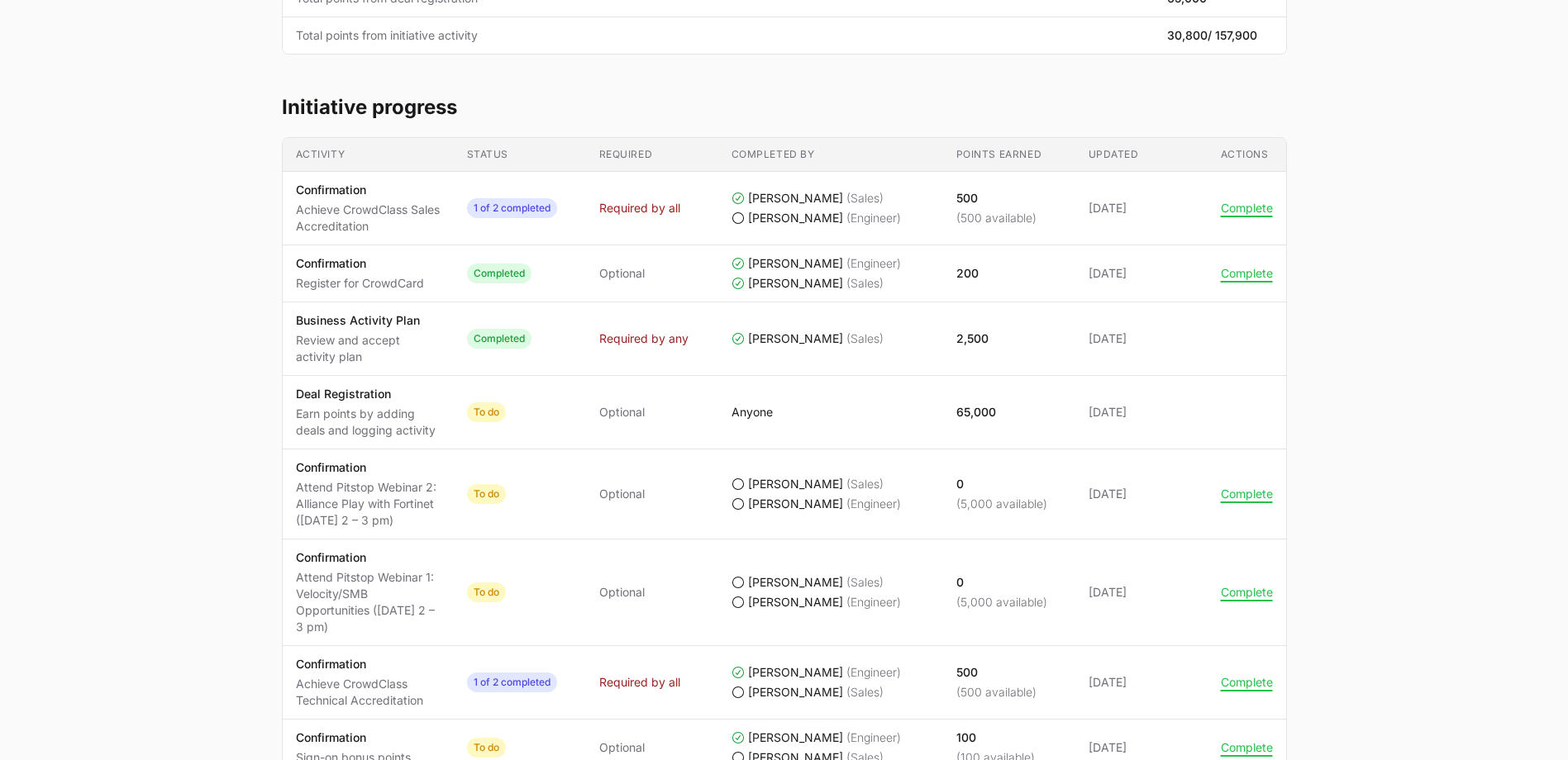
scroll to position [414, 0]
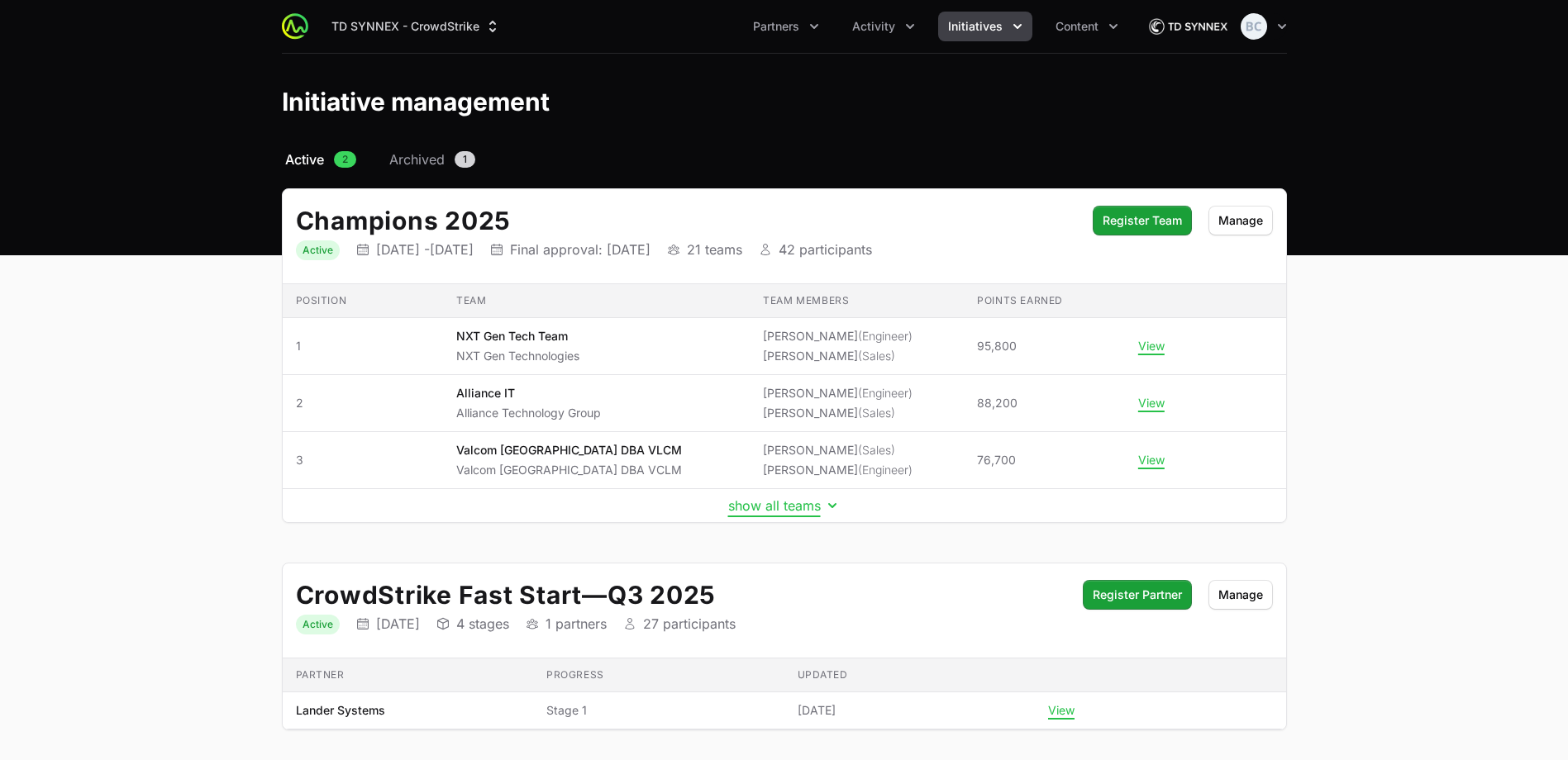
click at [799, 501] on button "show all teams" at bounding box center [784, 506] width 112 height 17
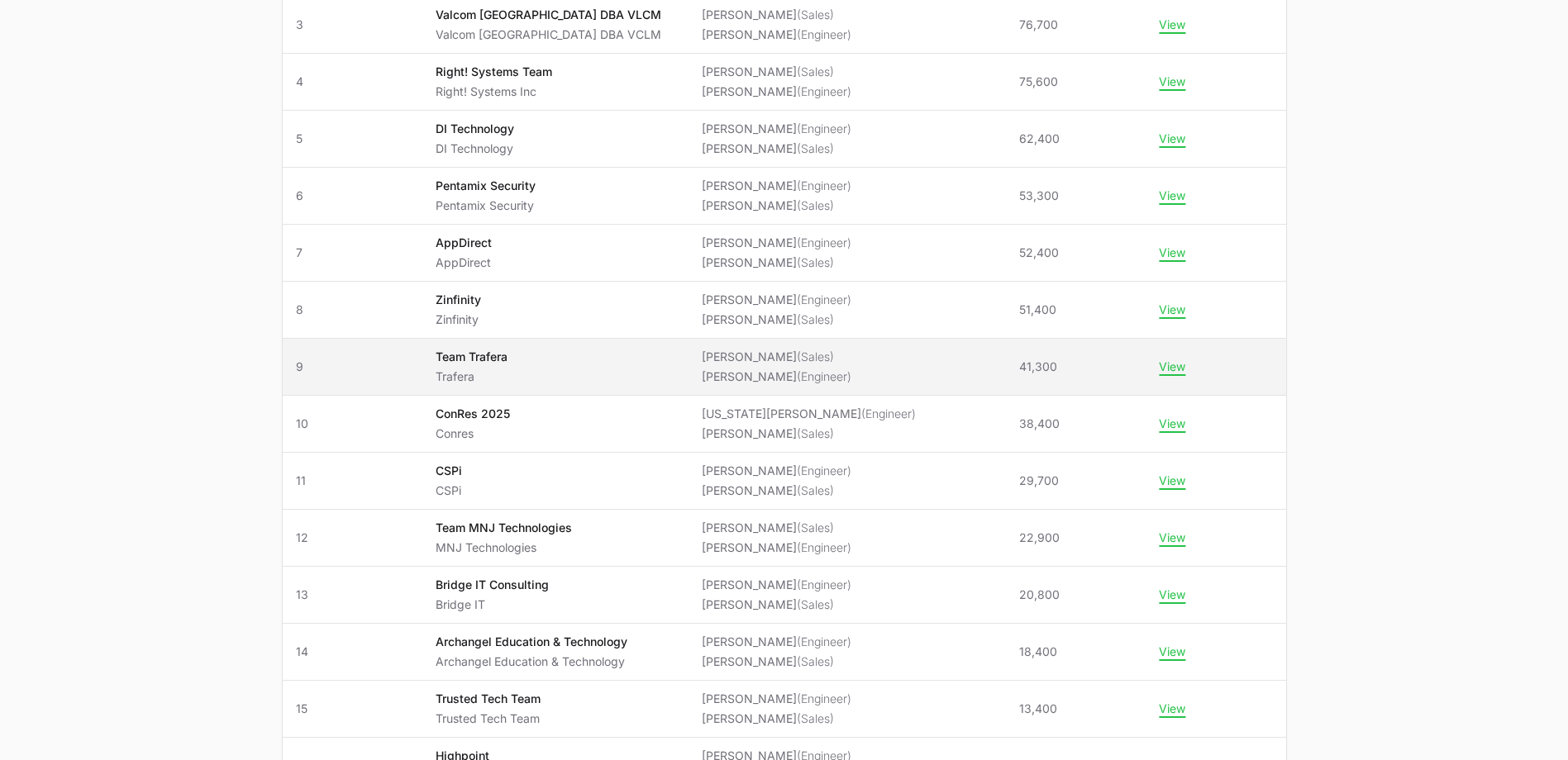
scroll to position [431, 0]
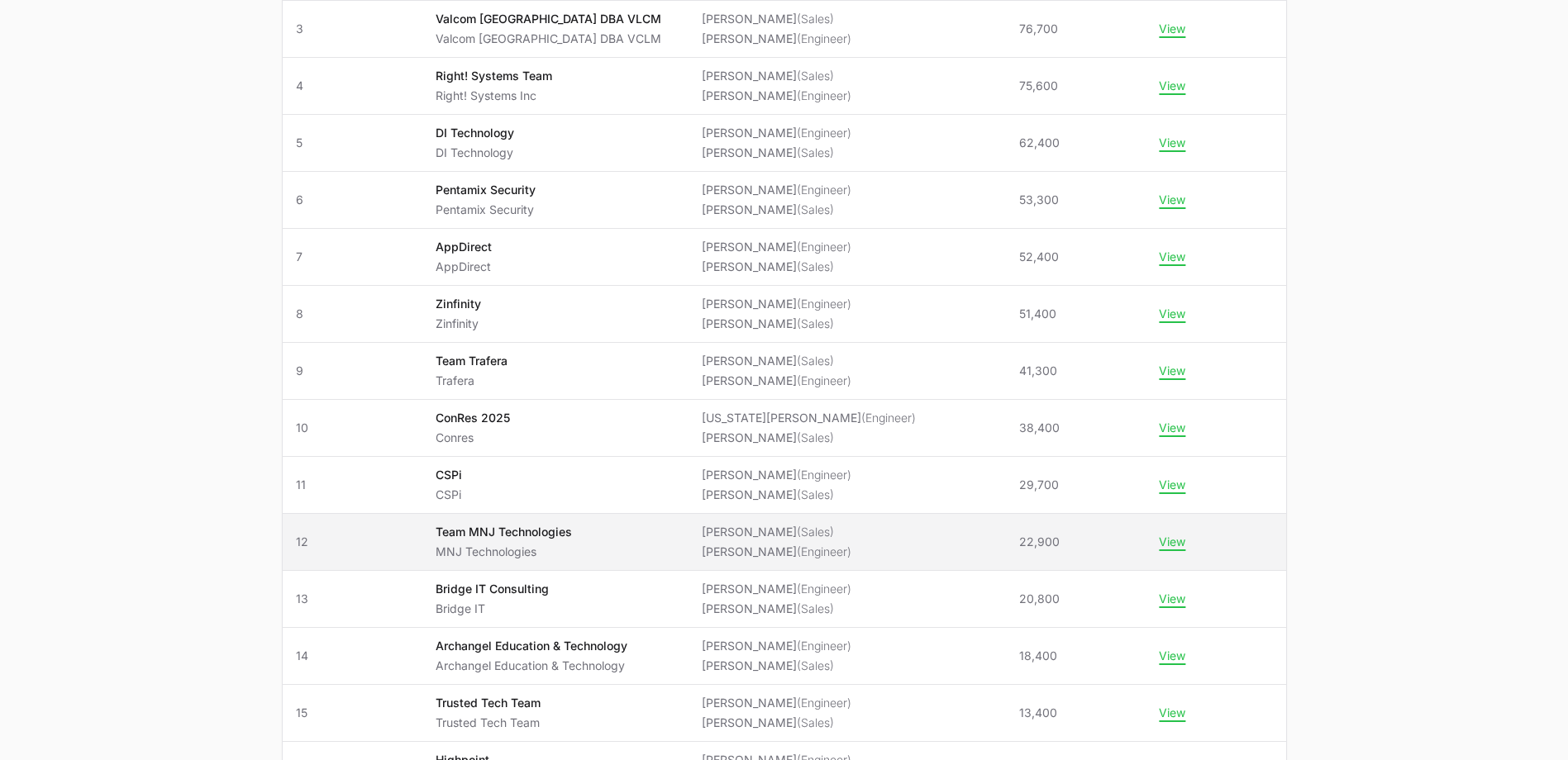
click at [736, 553] on li "[PERSON_NAME] (Engineer)" at bounding box center [777, 552] width 149 height 17
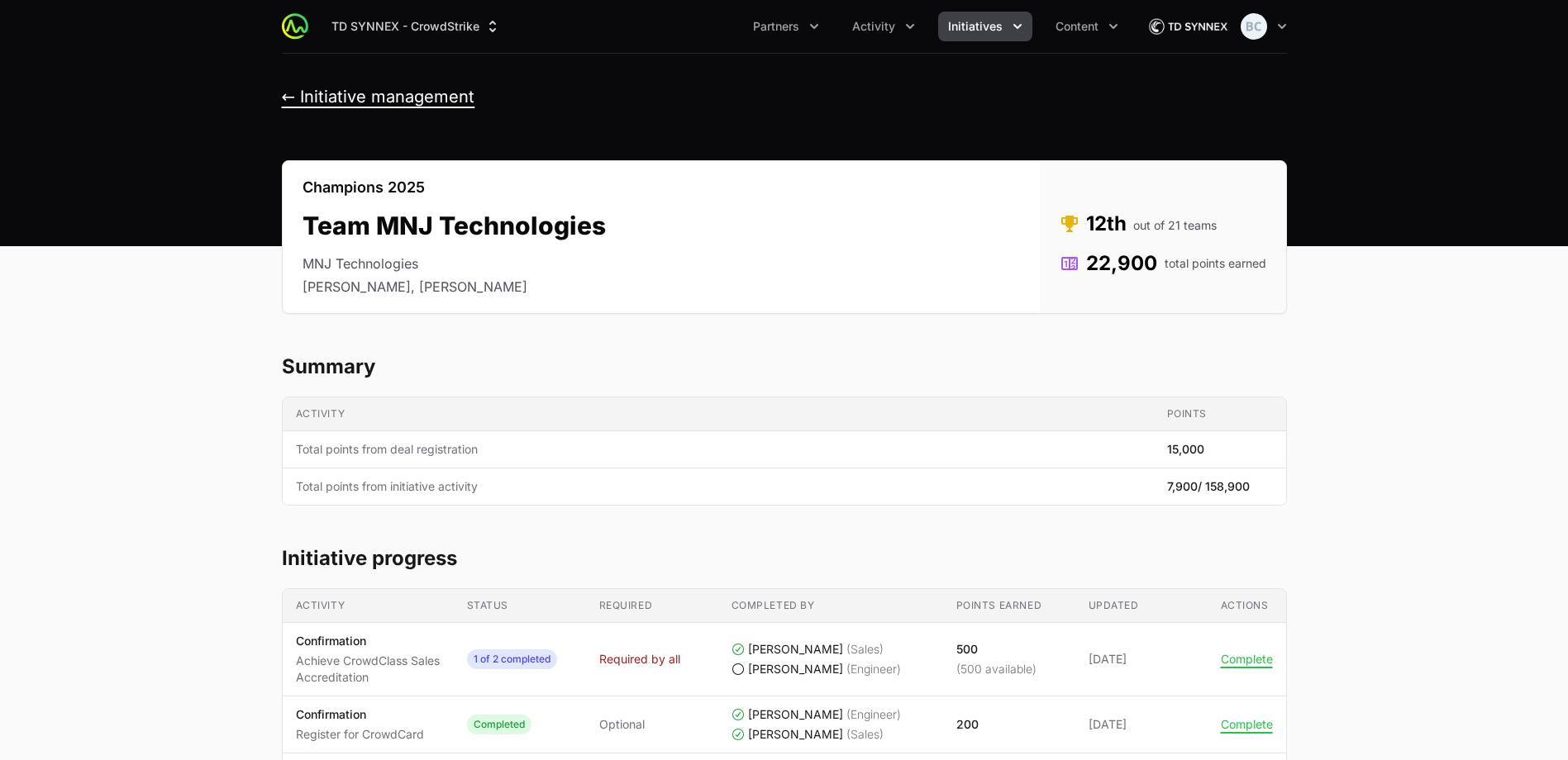
click at [440, 93] on button "← Initiative management" at bounding box center [378, 96] width 194 height 21
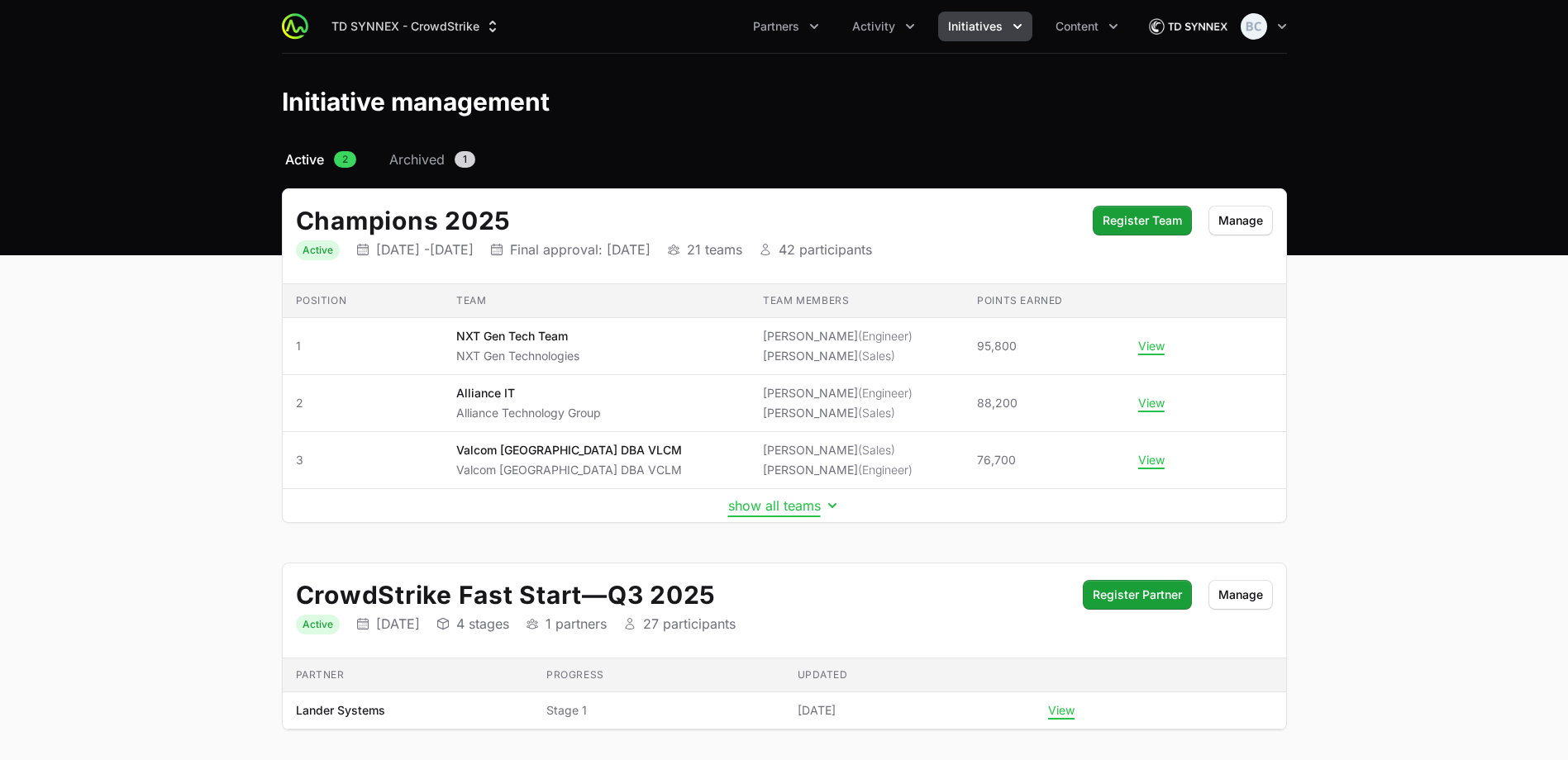
click at [781, 513] on button "show all teams" at bounding box center [784, 506] width 112 height 17
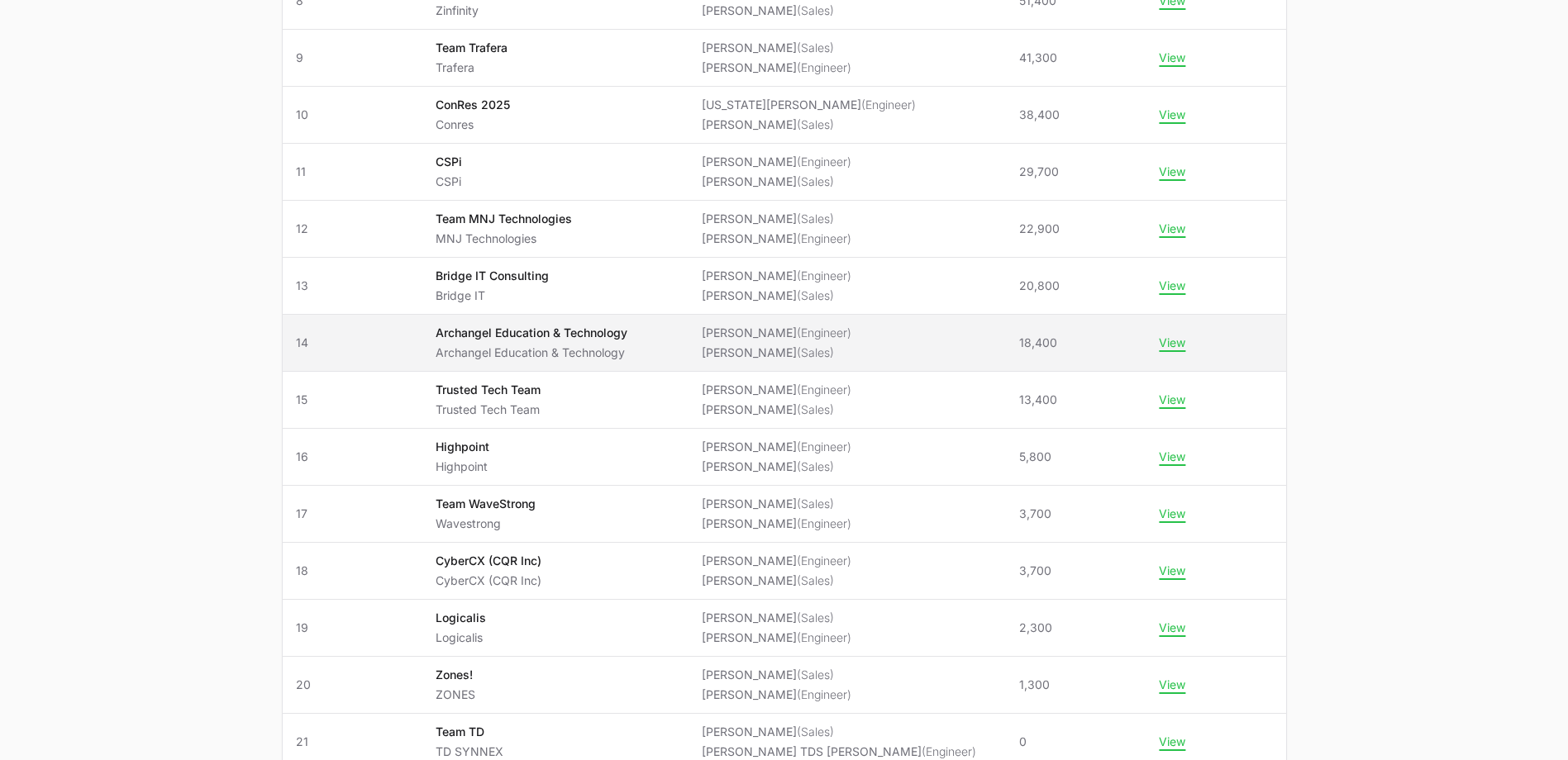
scroll to position [744, 0]
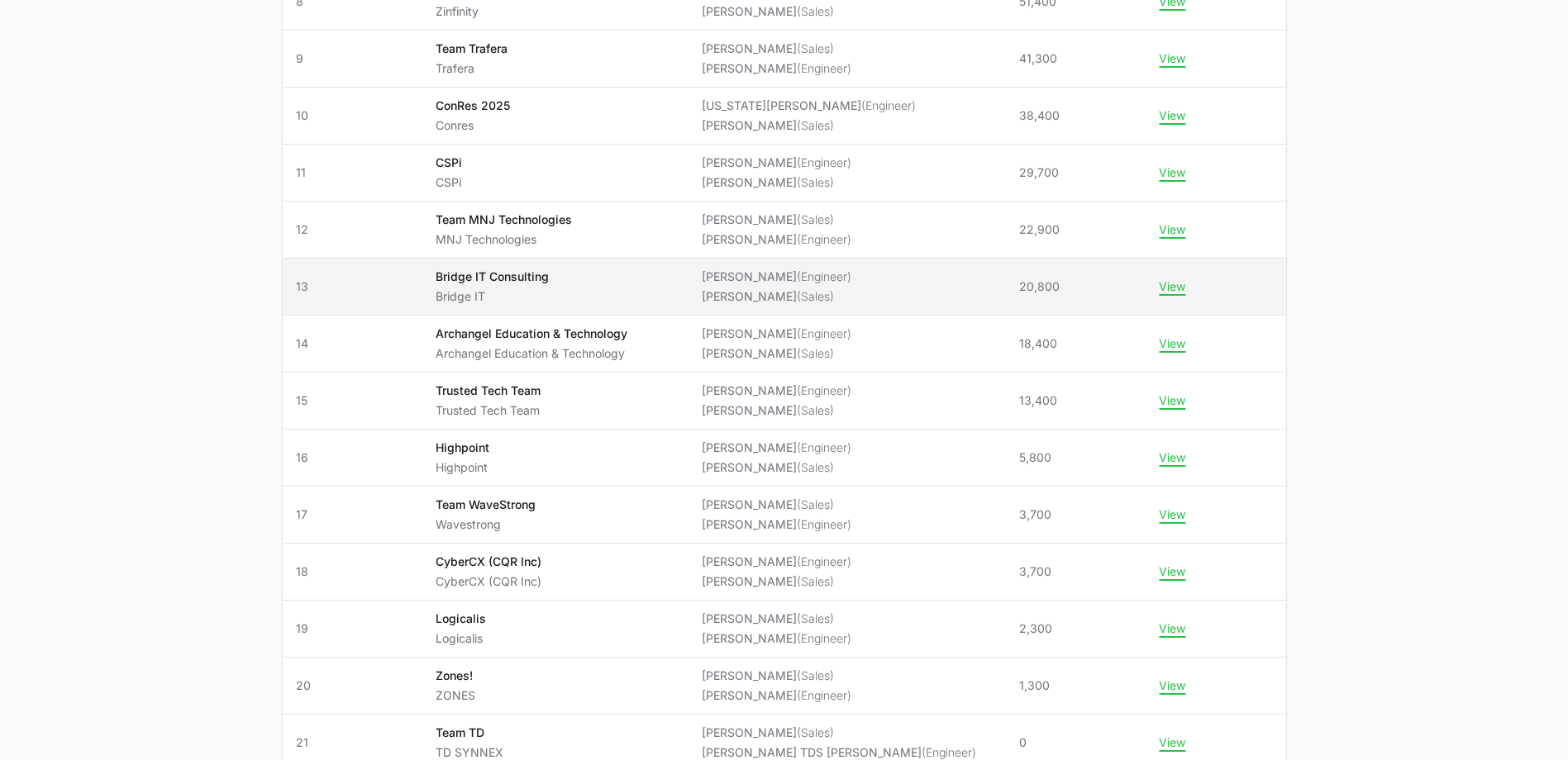
click at [639, 286] on span "Bridge IT Consulting Bridge IT" at bounding box center [555, 286] width 240 height 36
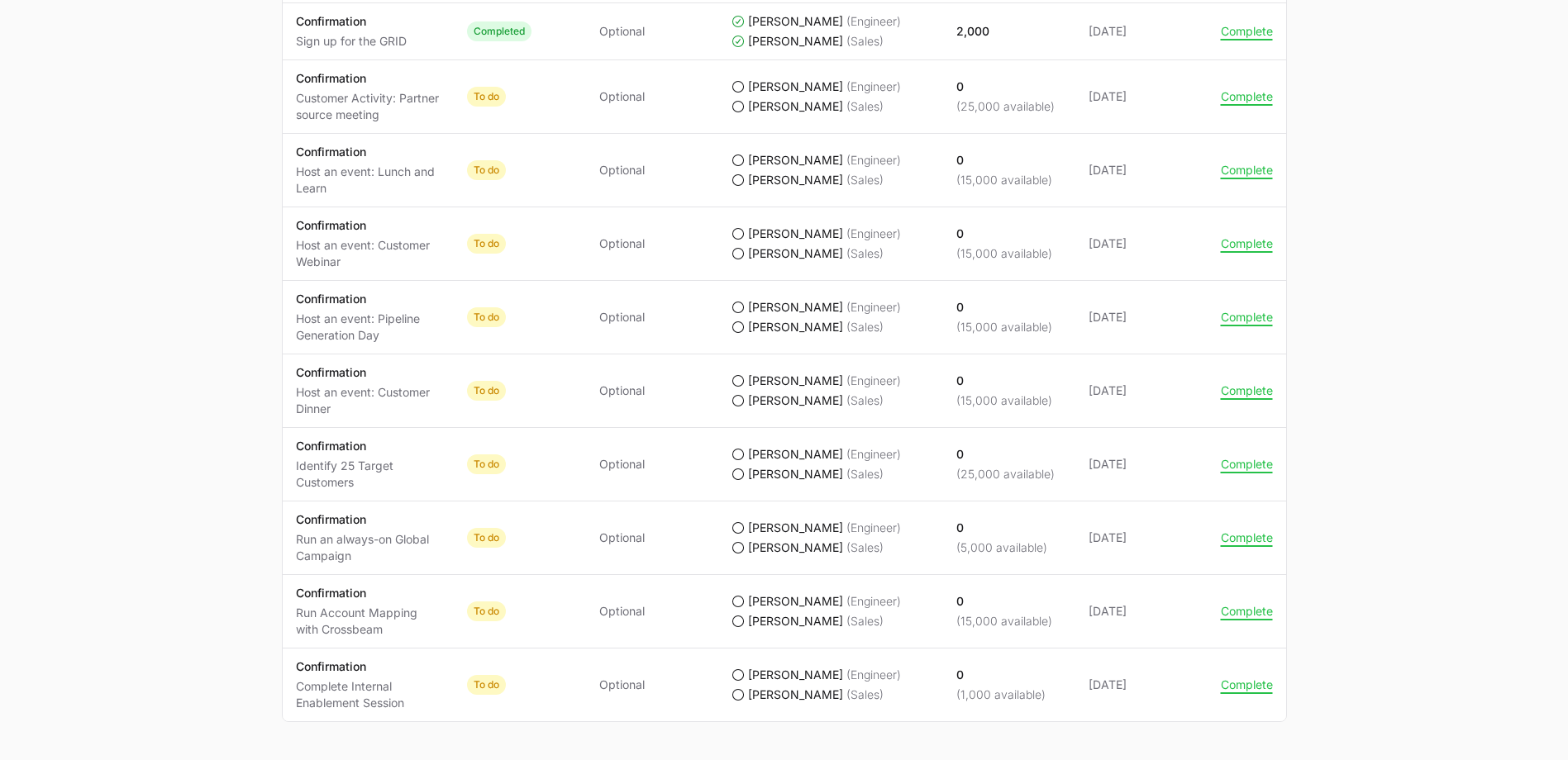
scroll to position [1463, 0]
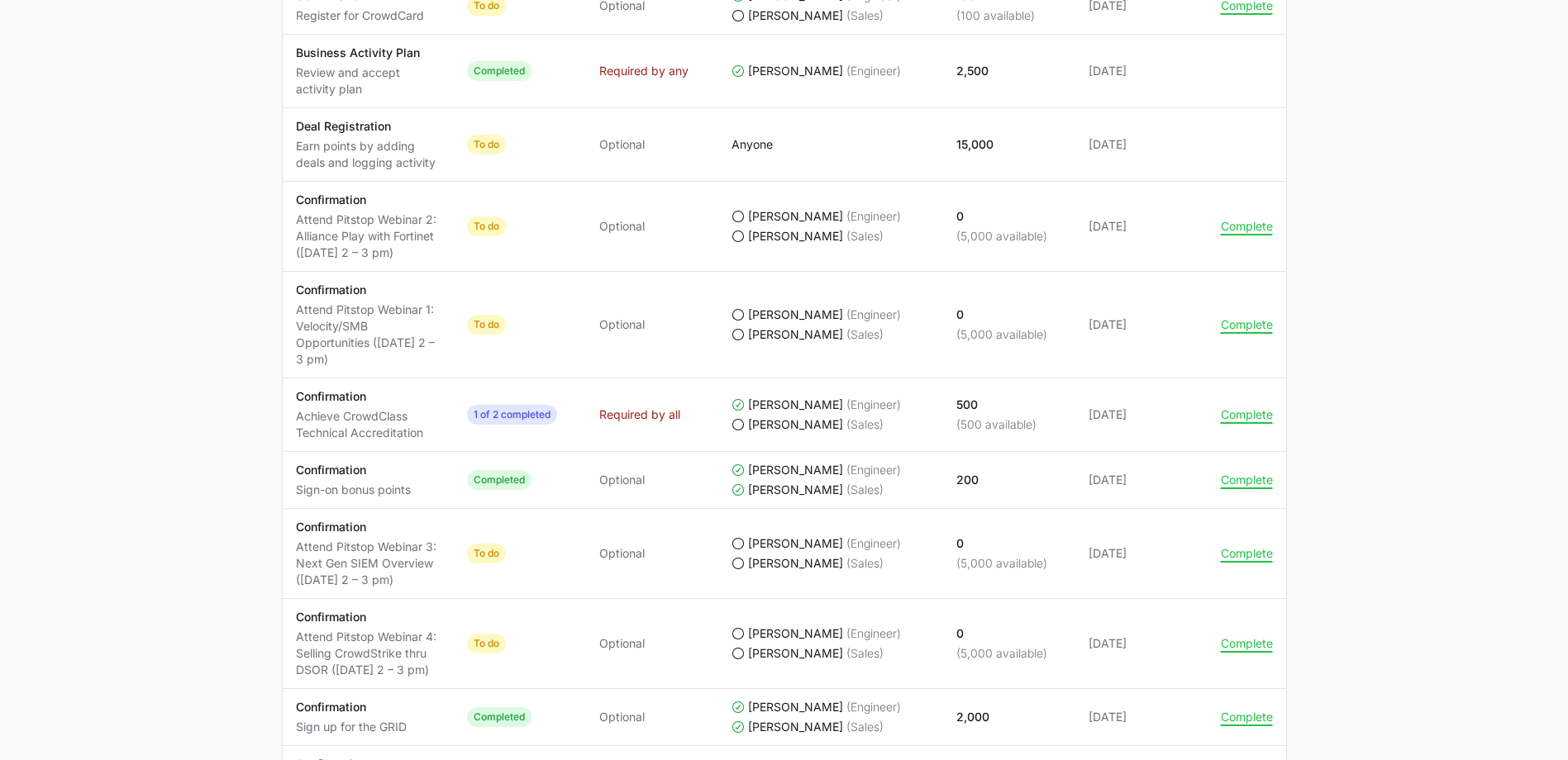
scroll to position [66, 0]
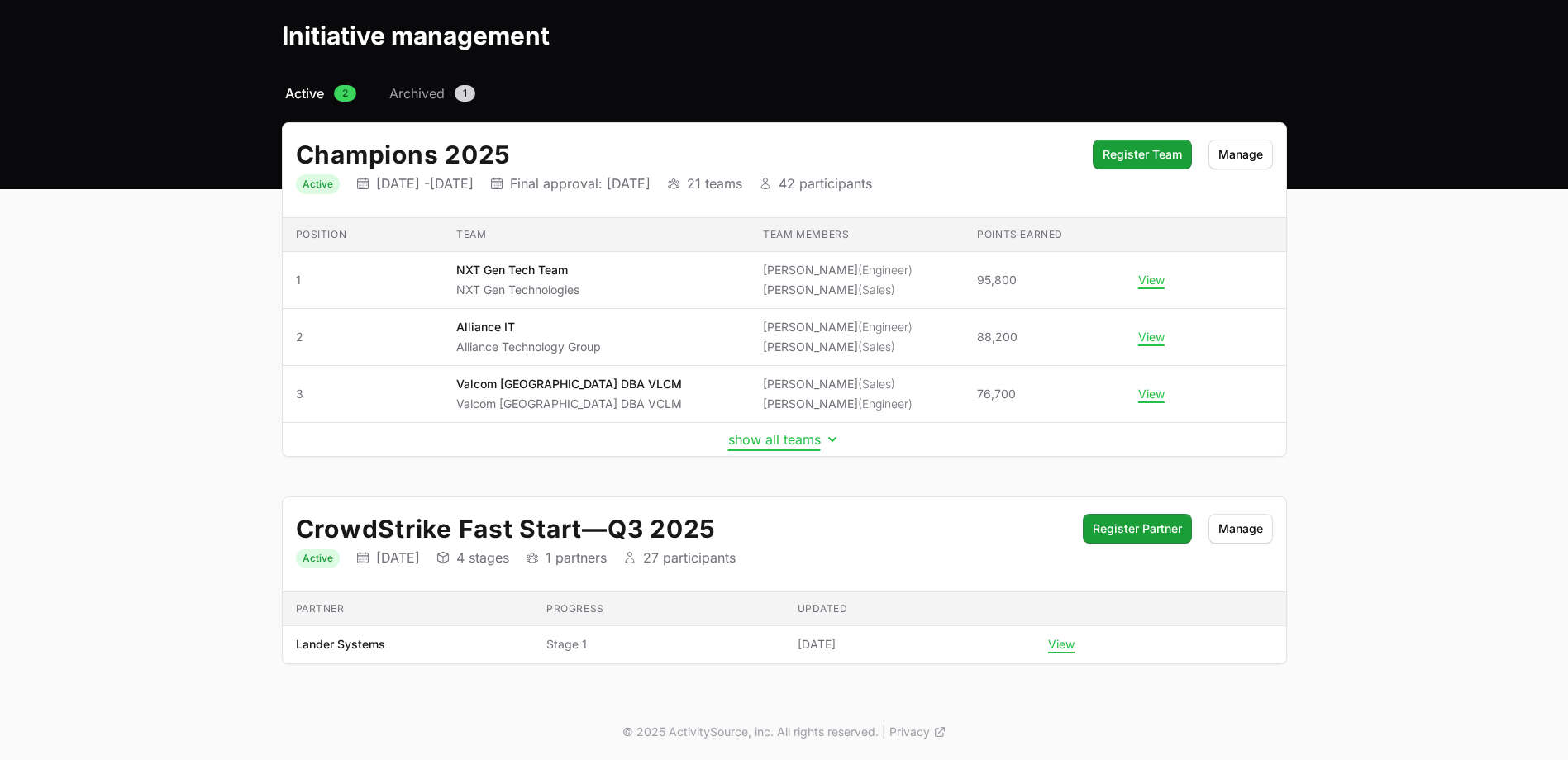
click at [749, 441] on button "show all teams" at bounding box center [784, 440] width 112 height 17
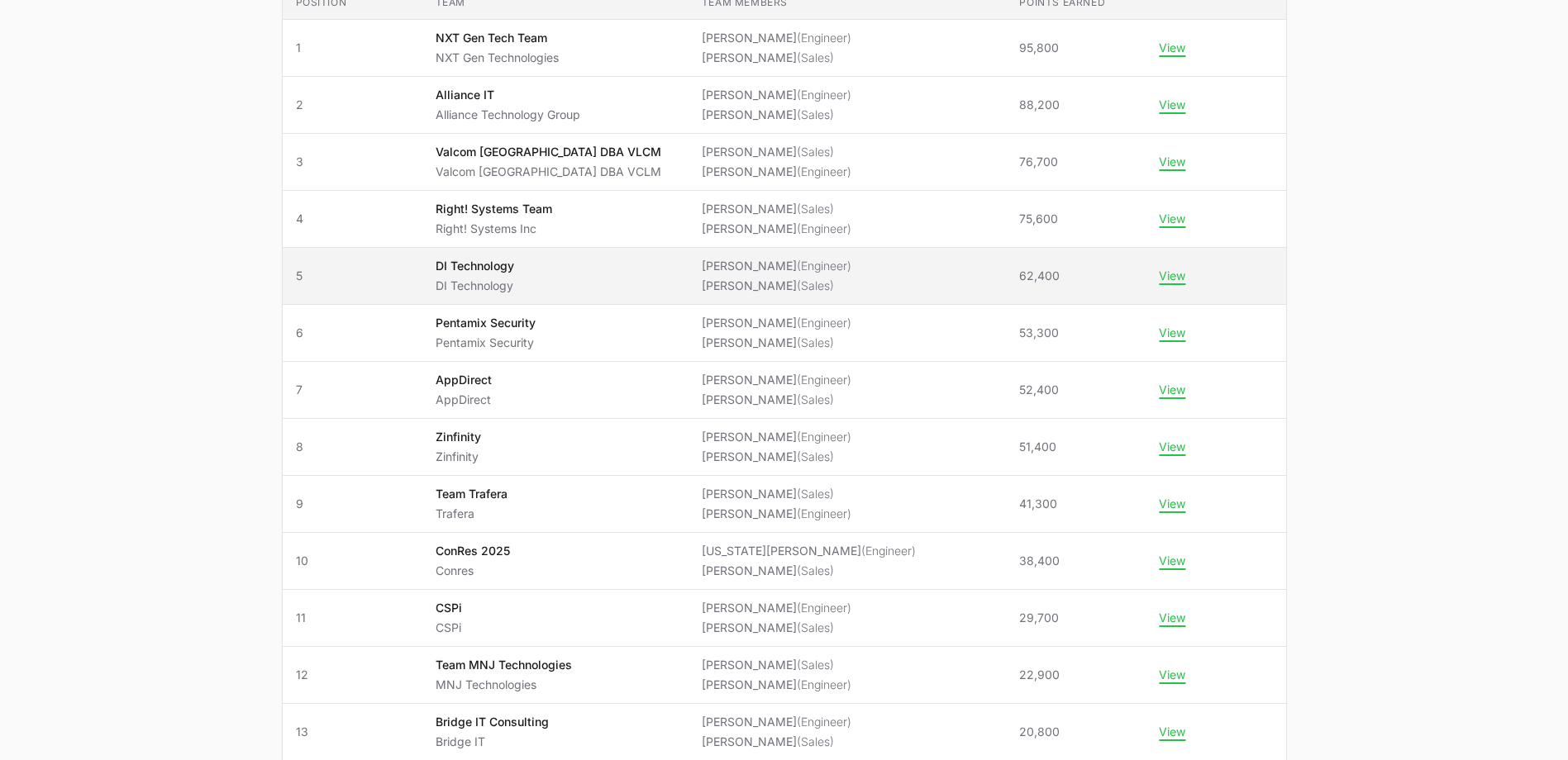
scroll to position [397, 0]
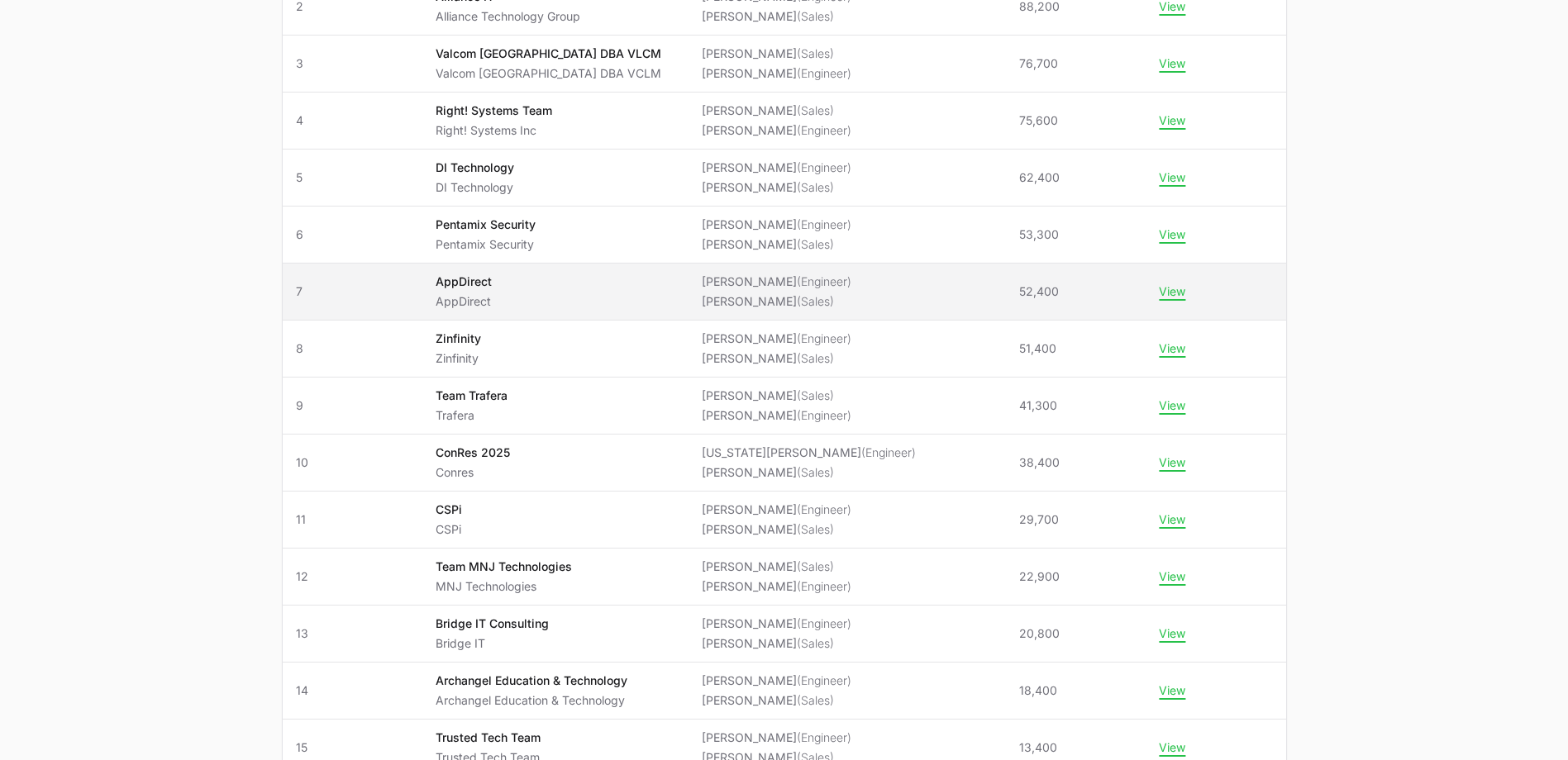
click at [577, 298] on span "AppDirect AppDirect" at bounding box center [555, 291] width 240 height 36
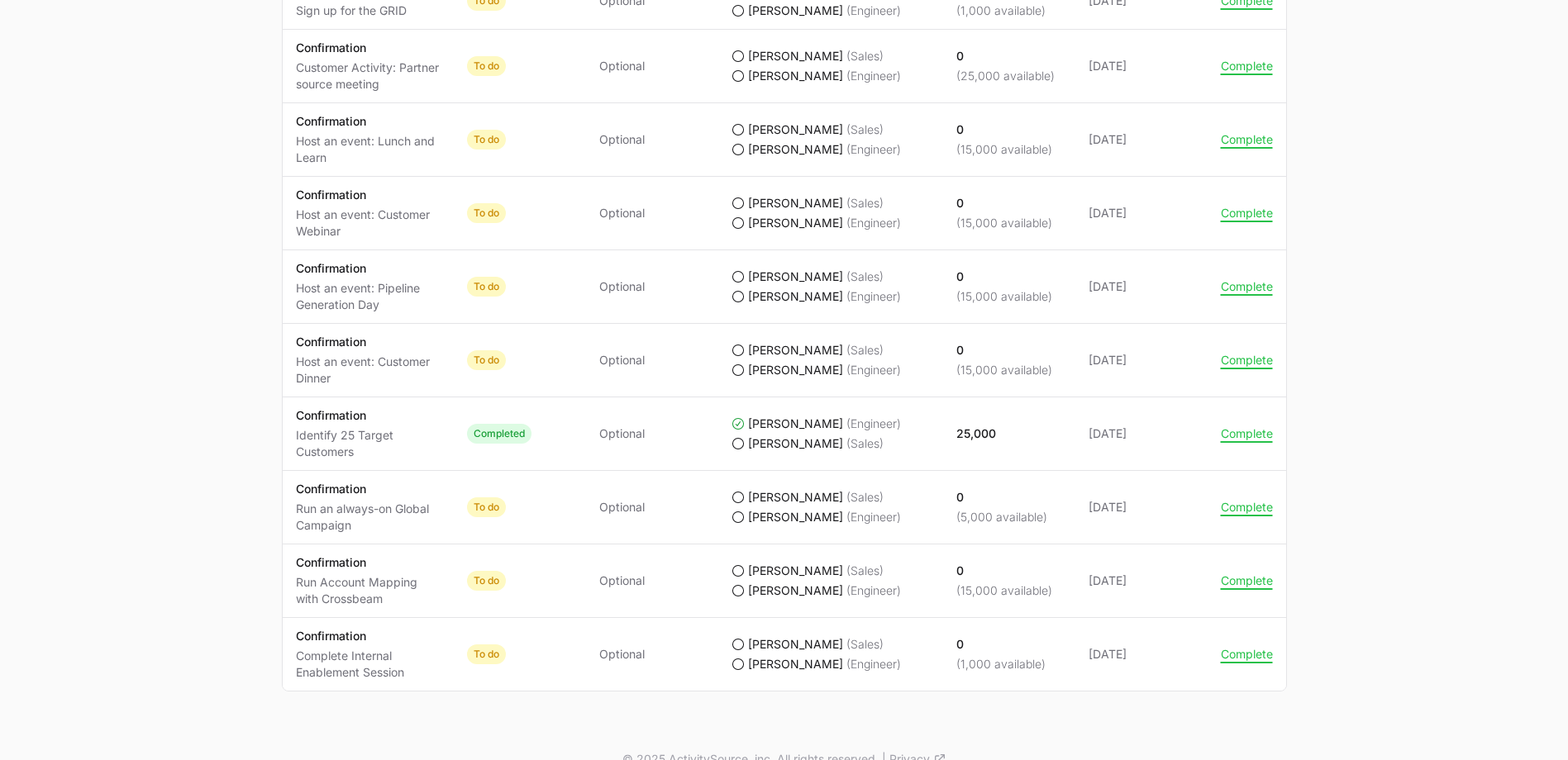
scroll to position [1463, 0]
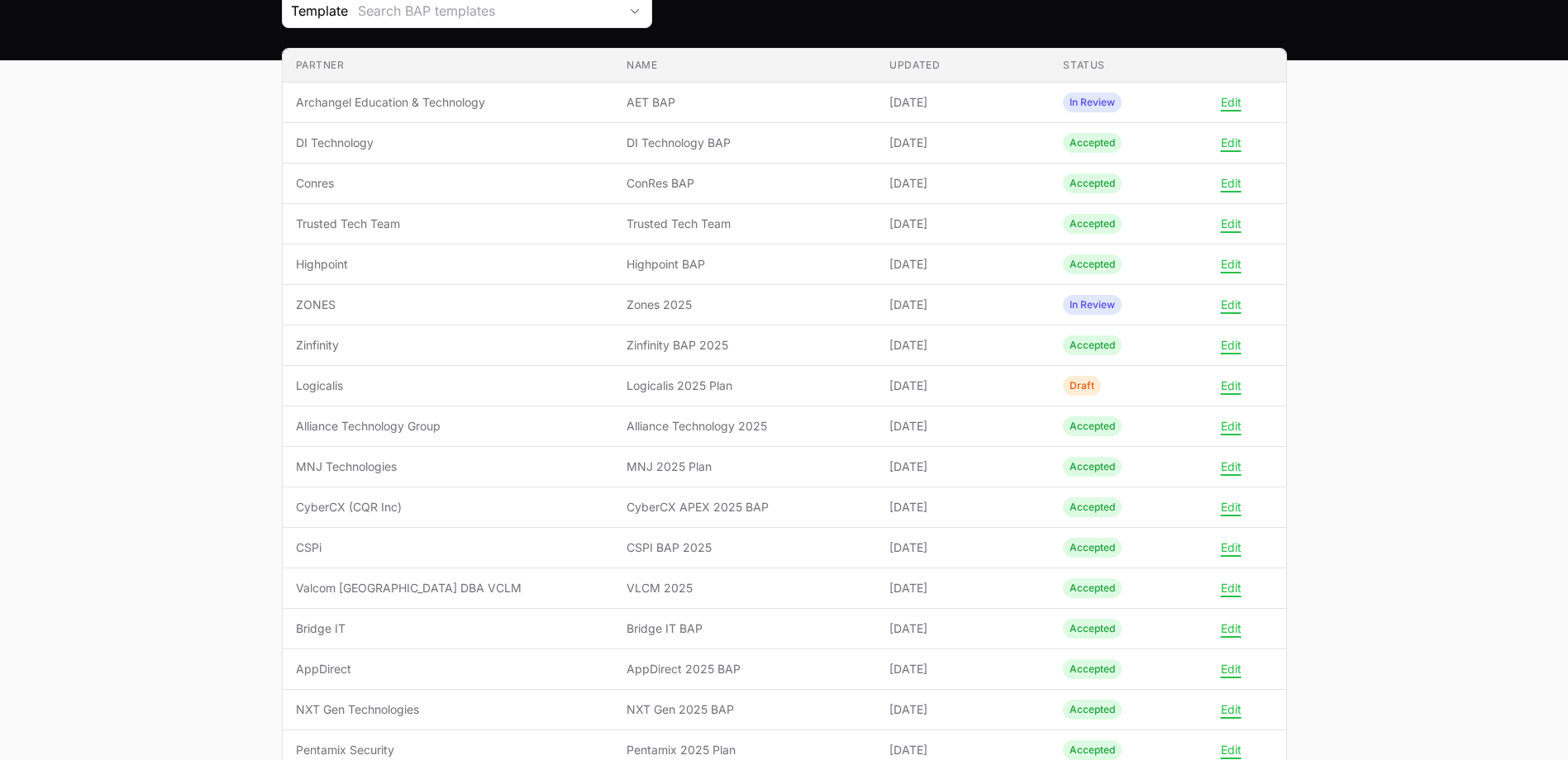
scroll to position [331, 0]
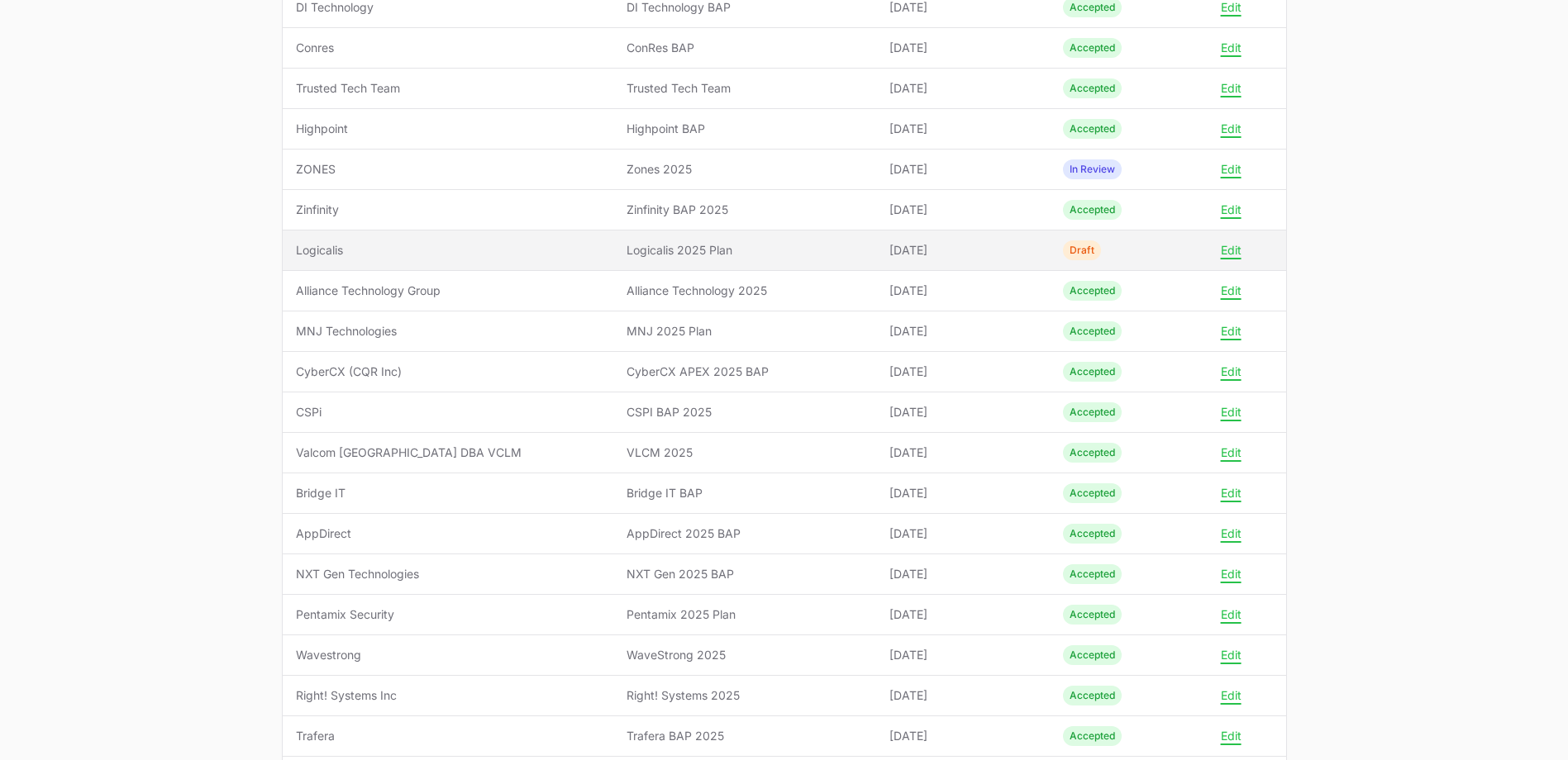
click at [464, 256] on span "Logicalis" at bounding box center [449, 251] width 305 height 17
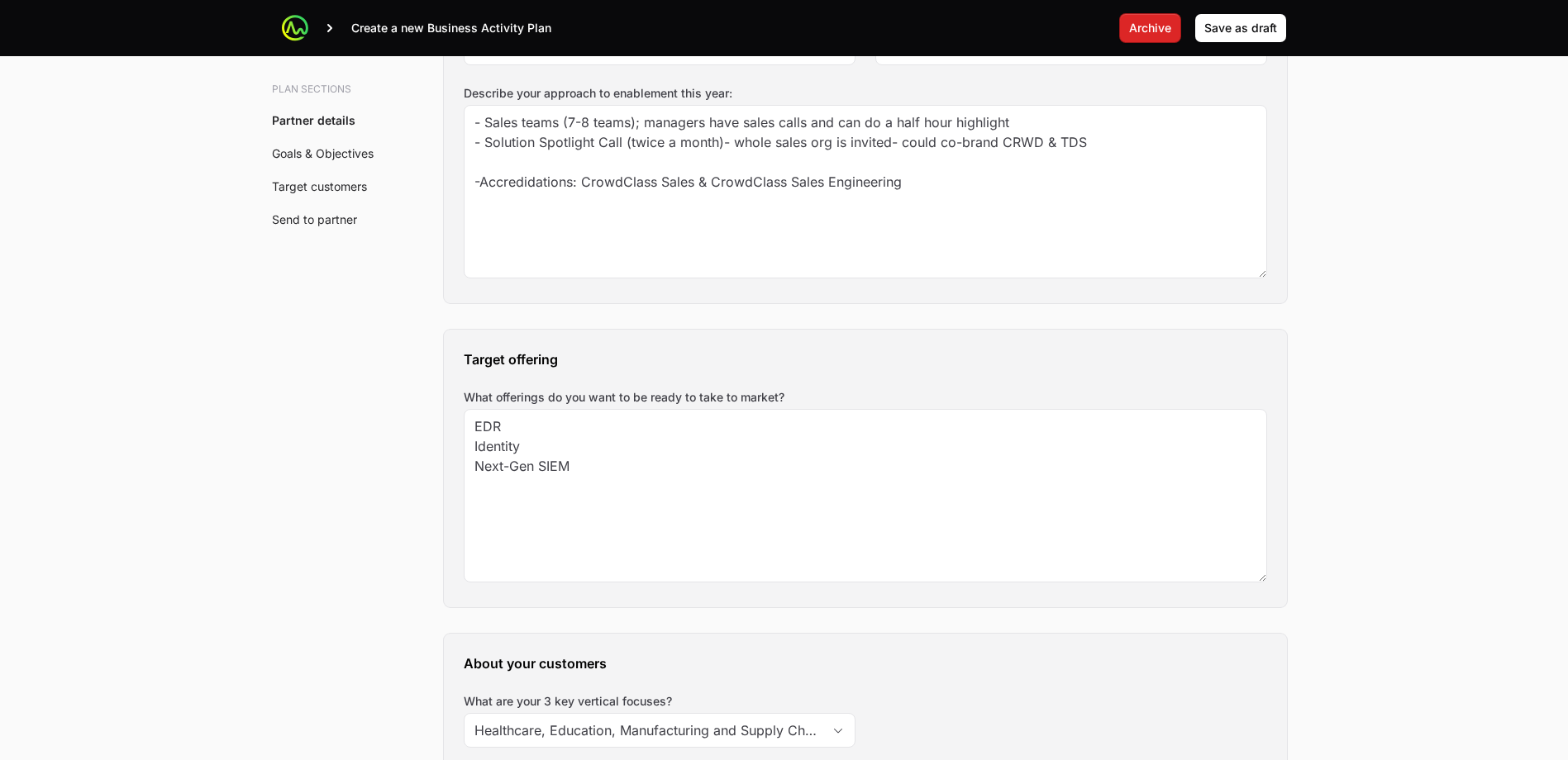
scroll to position [1322, 0]
